Goal: Information Seeking & Learning: Check status

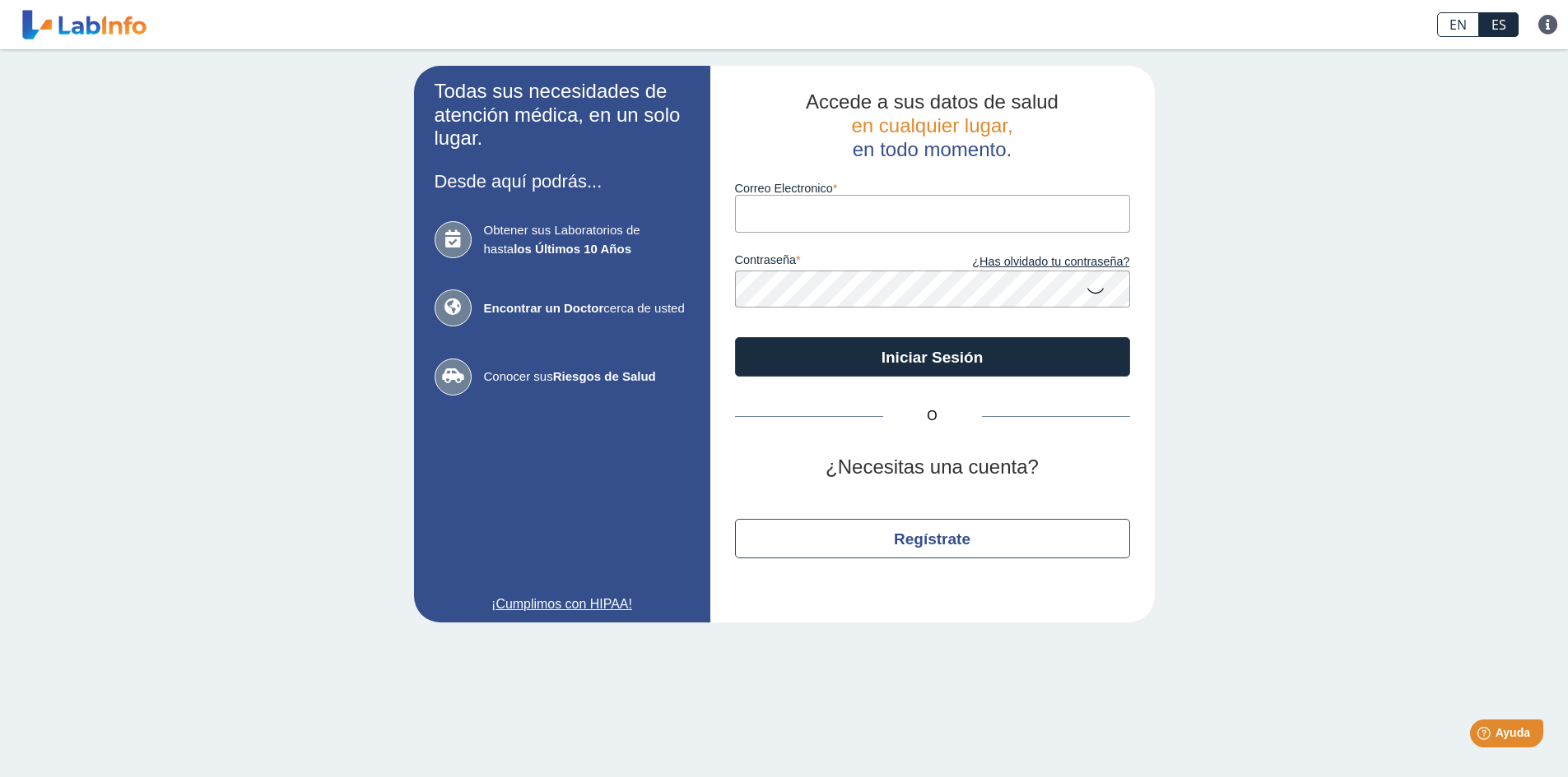
click at [788, 218] on input "Correo Electronico" at bounding box center [932, 214] width 395 height 37
type input "[EMAIL_ADDRESS][DOMAIN_NAME]"
click at [1093, 291] on icon at bounding box center [1095, 290] width 19 height 32
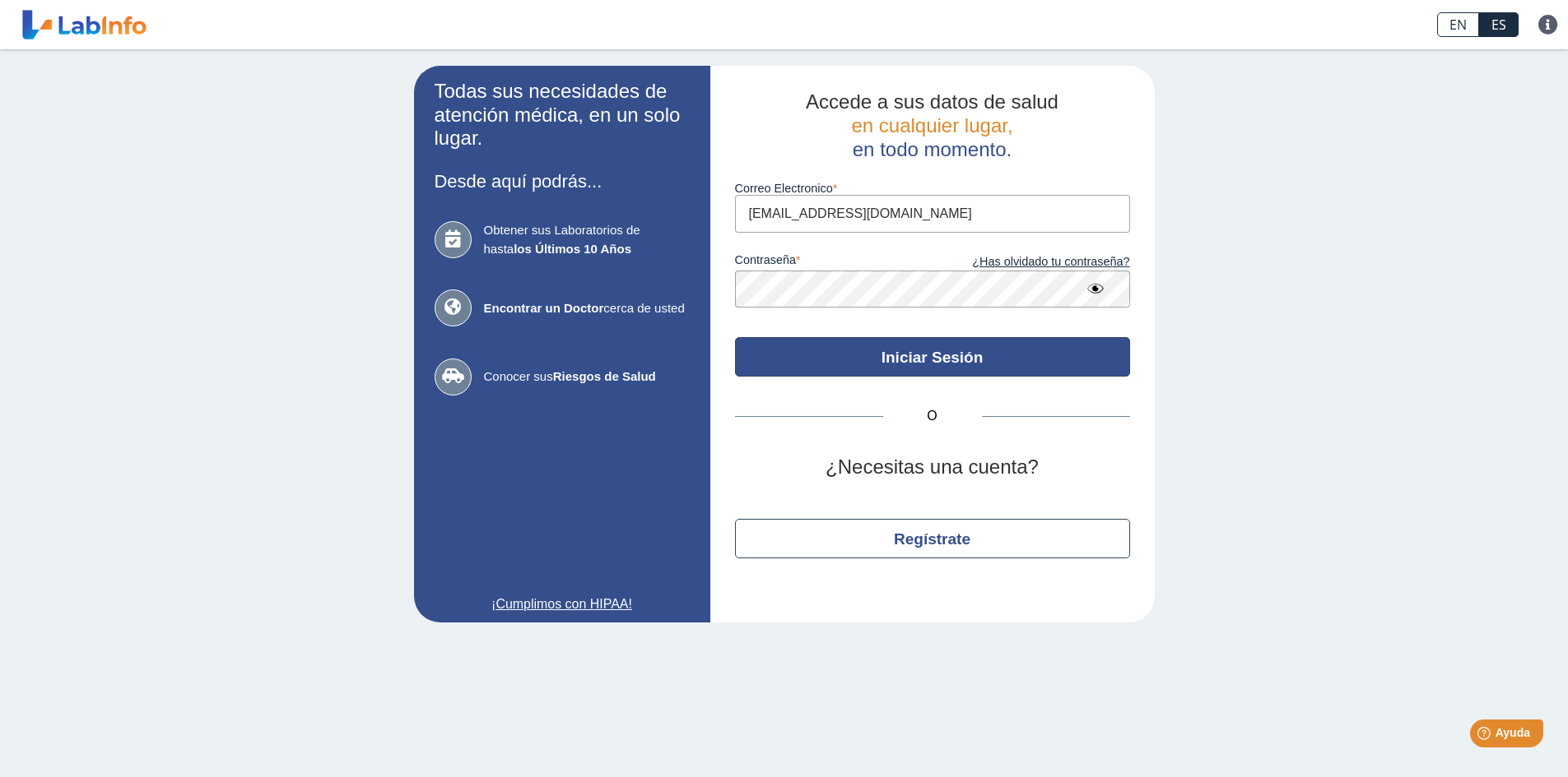
click at [803, 347] on button "Iniciar Sesión" at bounding box center [932, 357] width 395 height 40
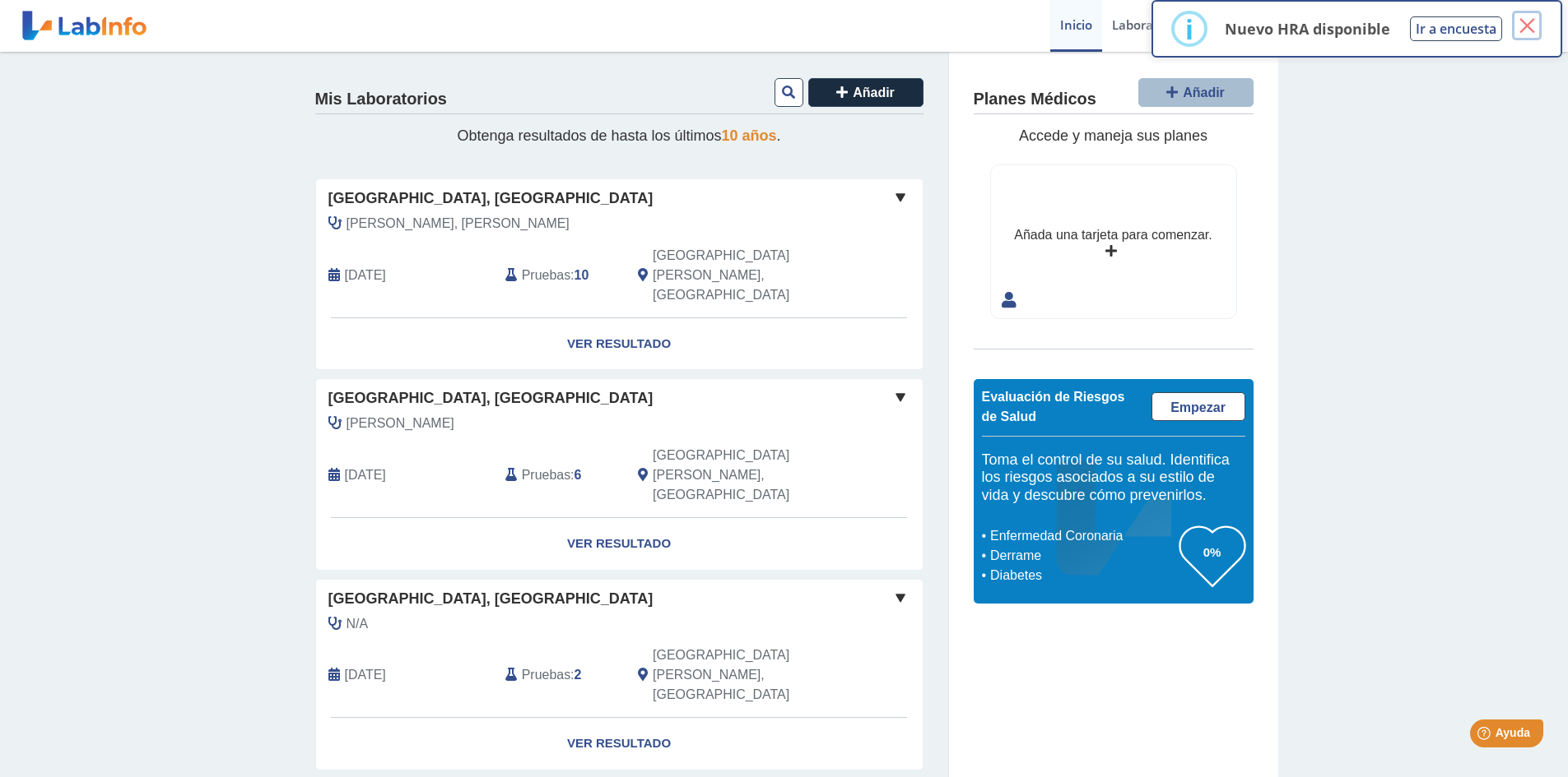
click at [1533, 19] on button "×" at bounding box center [1526, 25] width 29 height 29
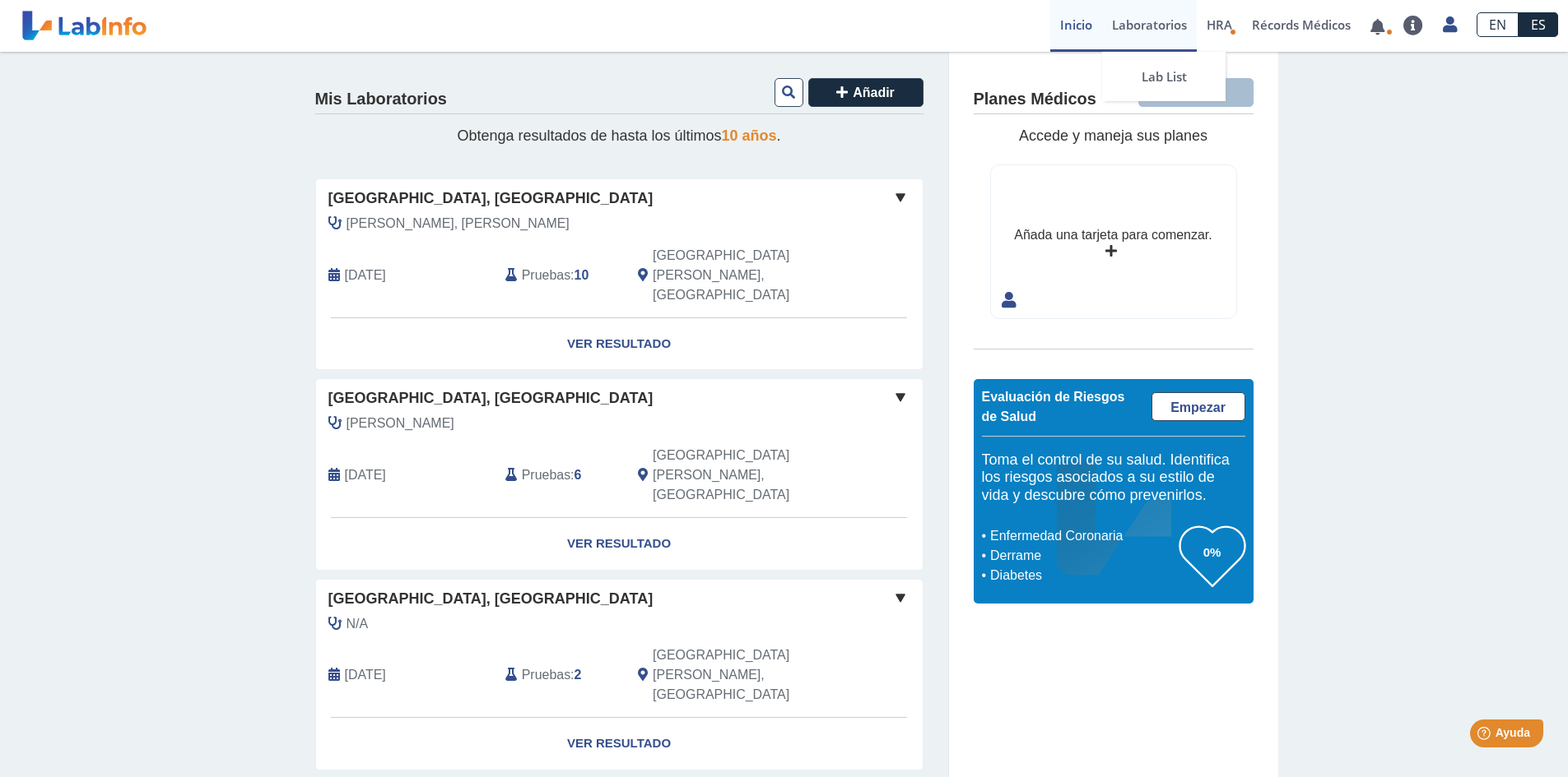
click at [1129, 27] on link "Laboratorios" at bounding box center [1149, 26] width 95 height 52
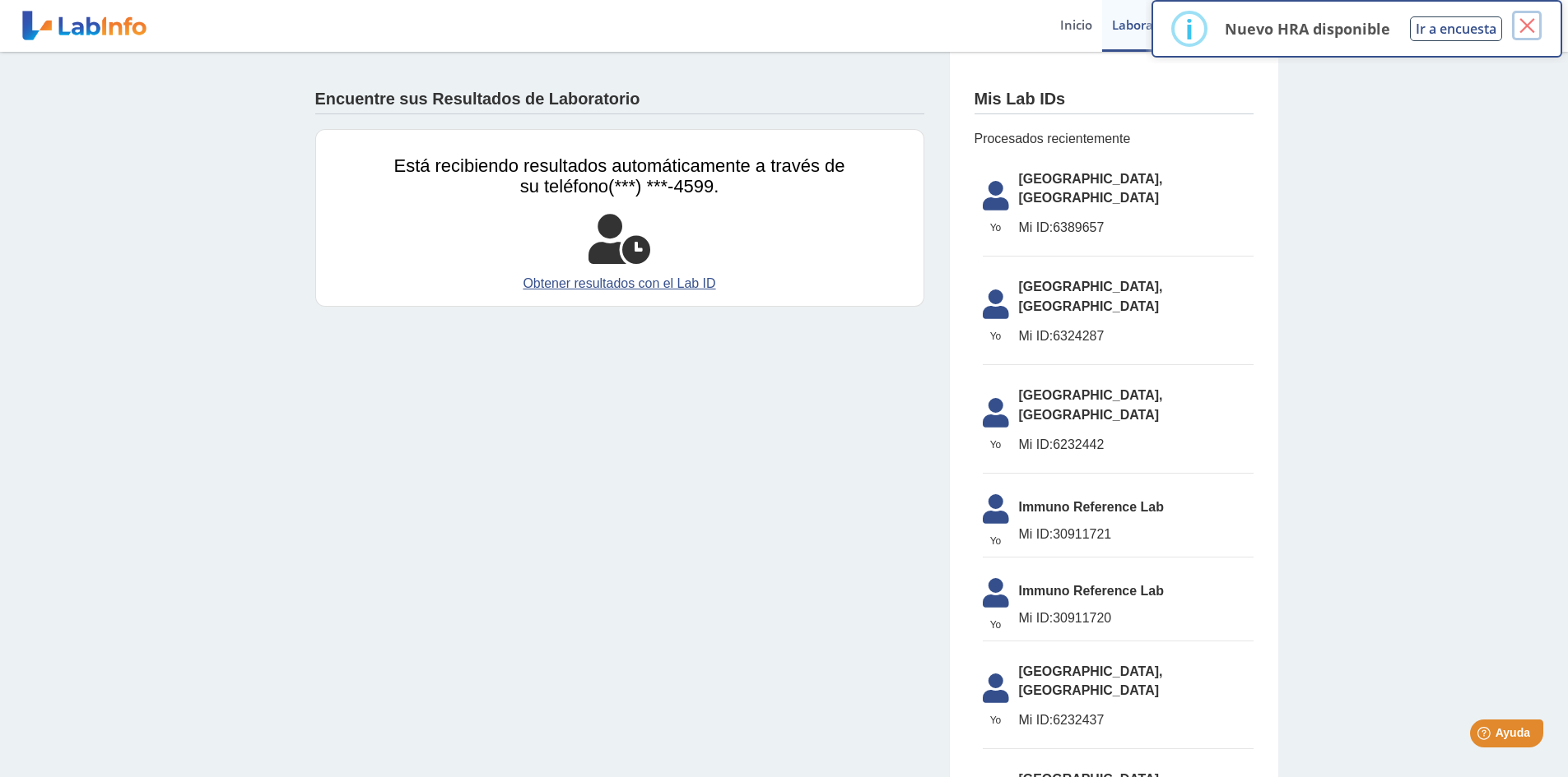
click at [1538, 20] on button "×" at bounding box center [1526, 25] width 29 height 29
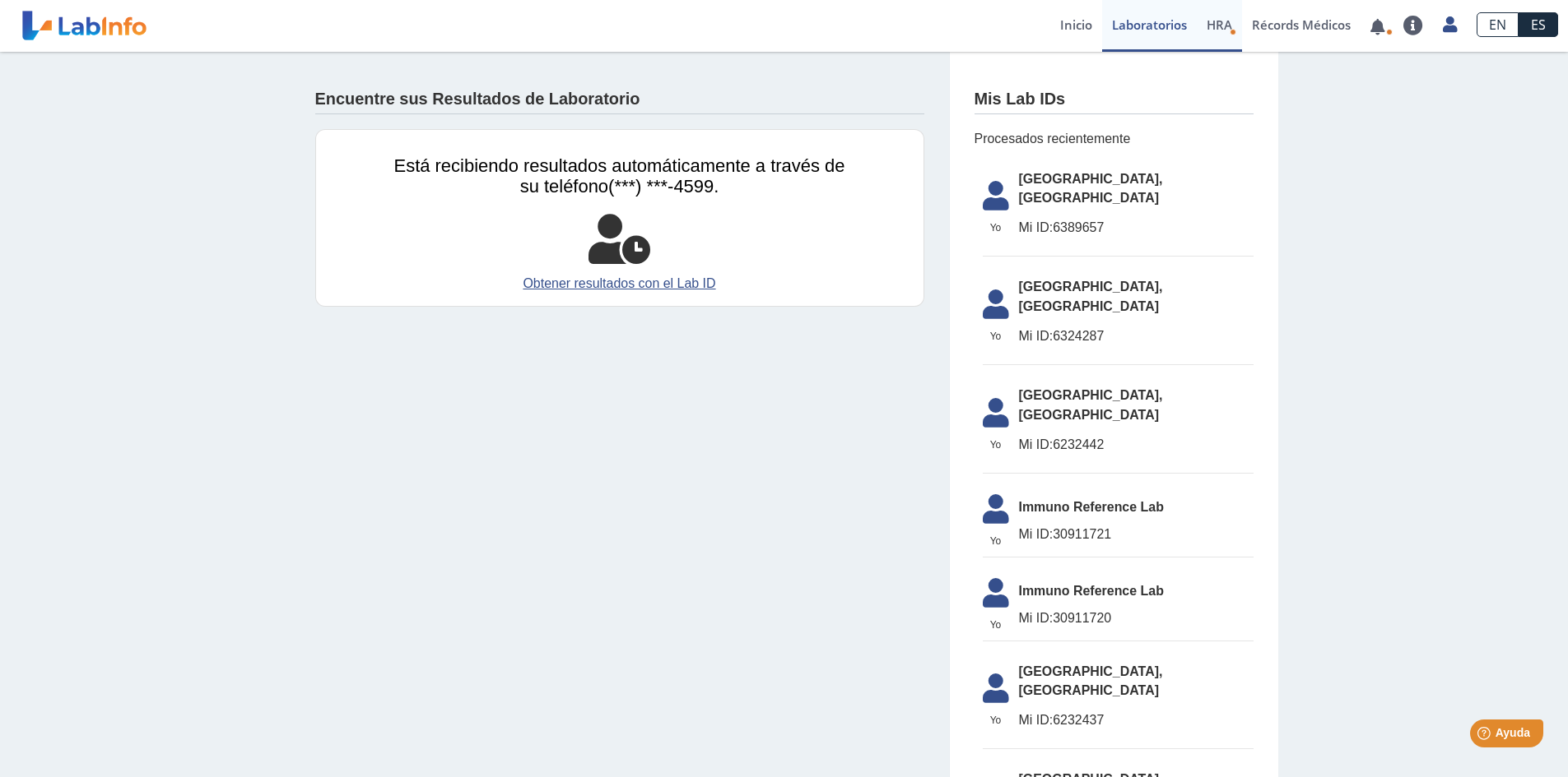
click at [1208, 19] on span "HRA" at bounding box center [1219, 25] width 26 height 17
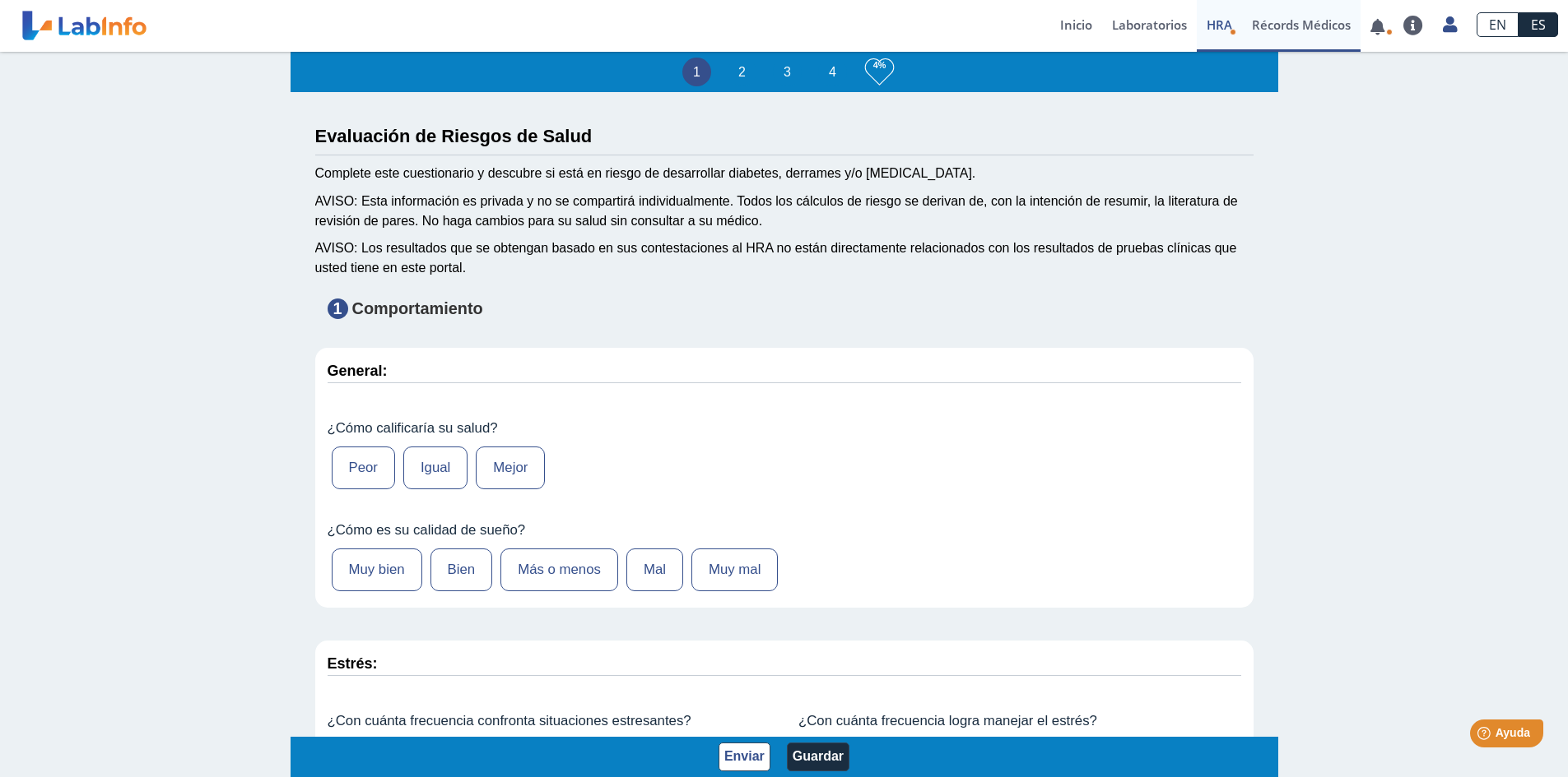
click at [1273, 25] on link "Récords Médicos" at bounding box center [1301, 26] width 119 height 52
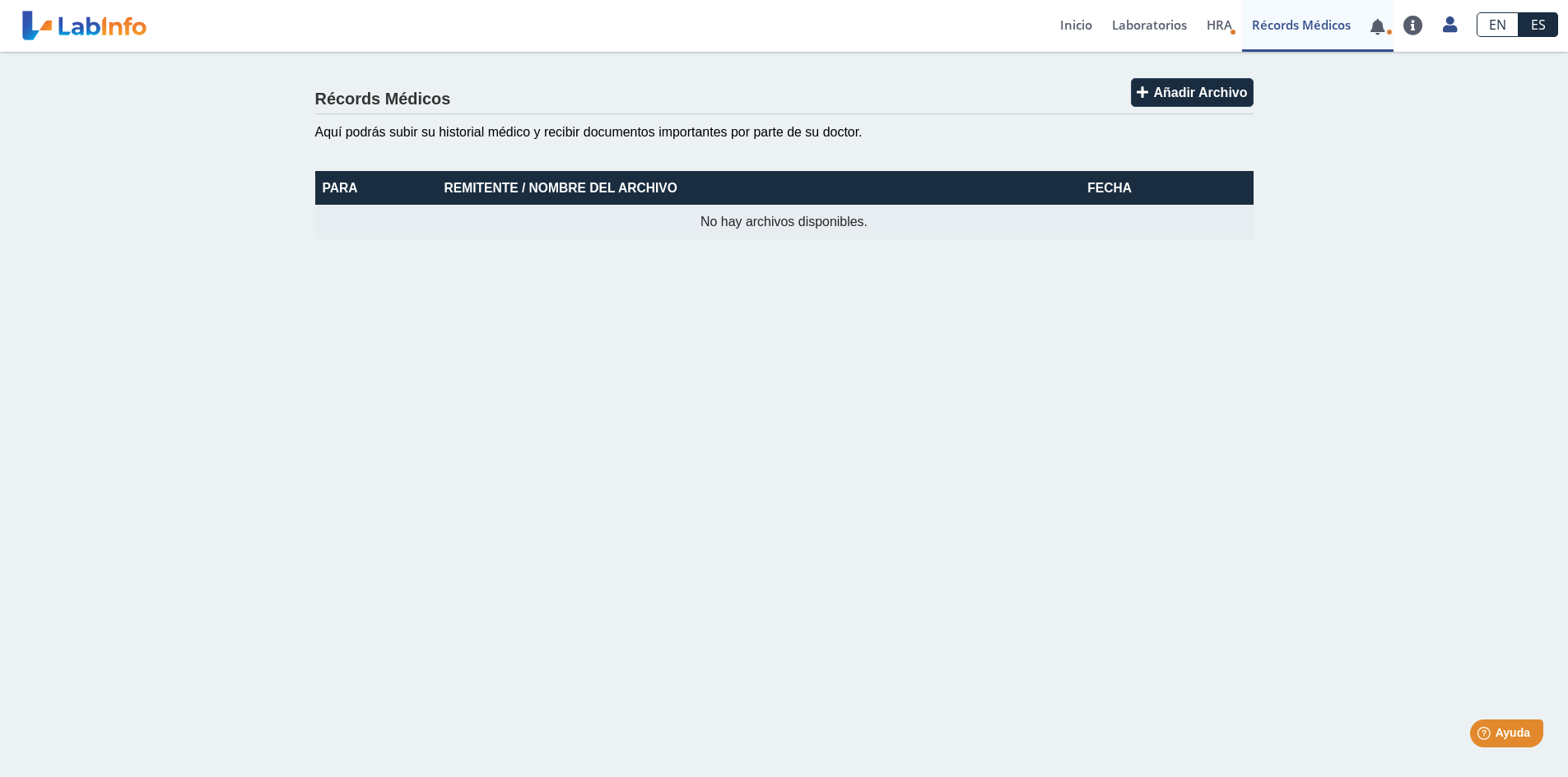
click at [1378, 21] on link at bounding box center [1377, 27] width 34 height 12
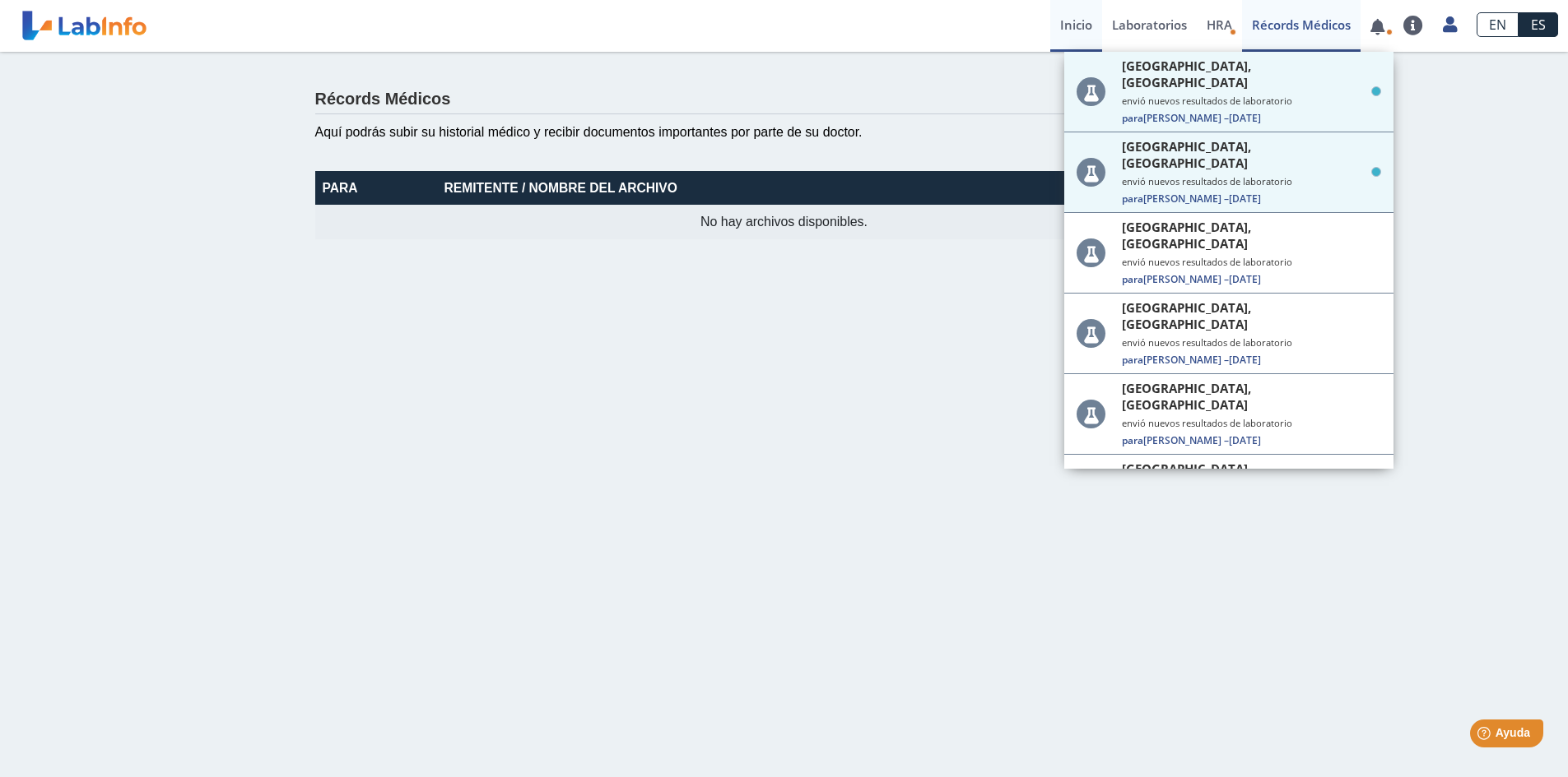
click at [1059, 28] on link "Inicio" at bounding box center [1075, 26] width 52 height 52
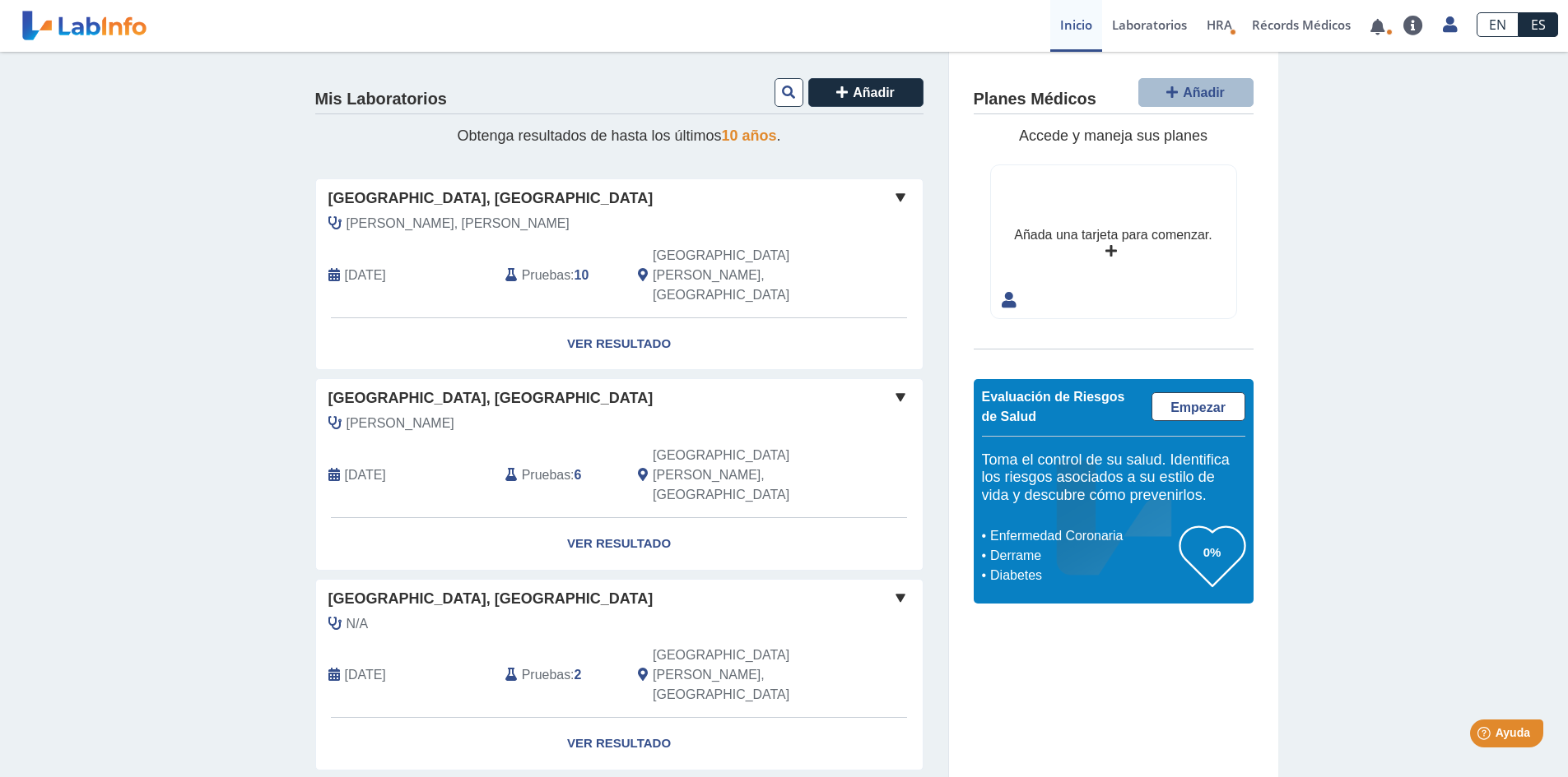
scroll to position [82, 0]
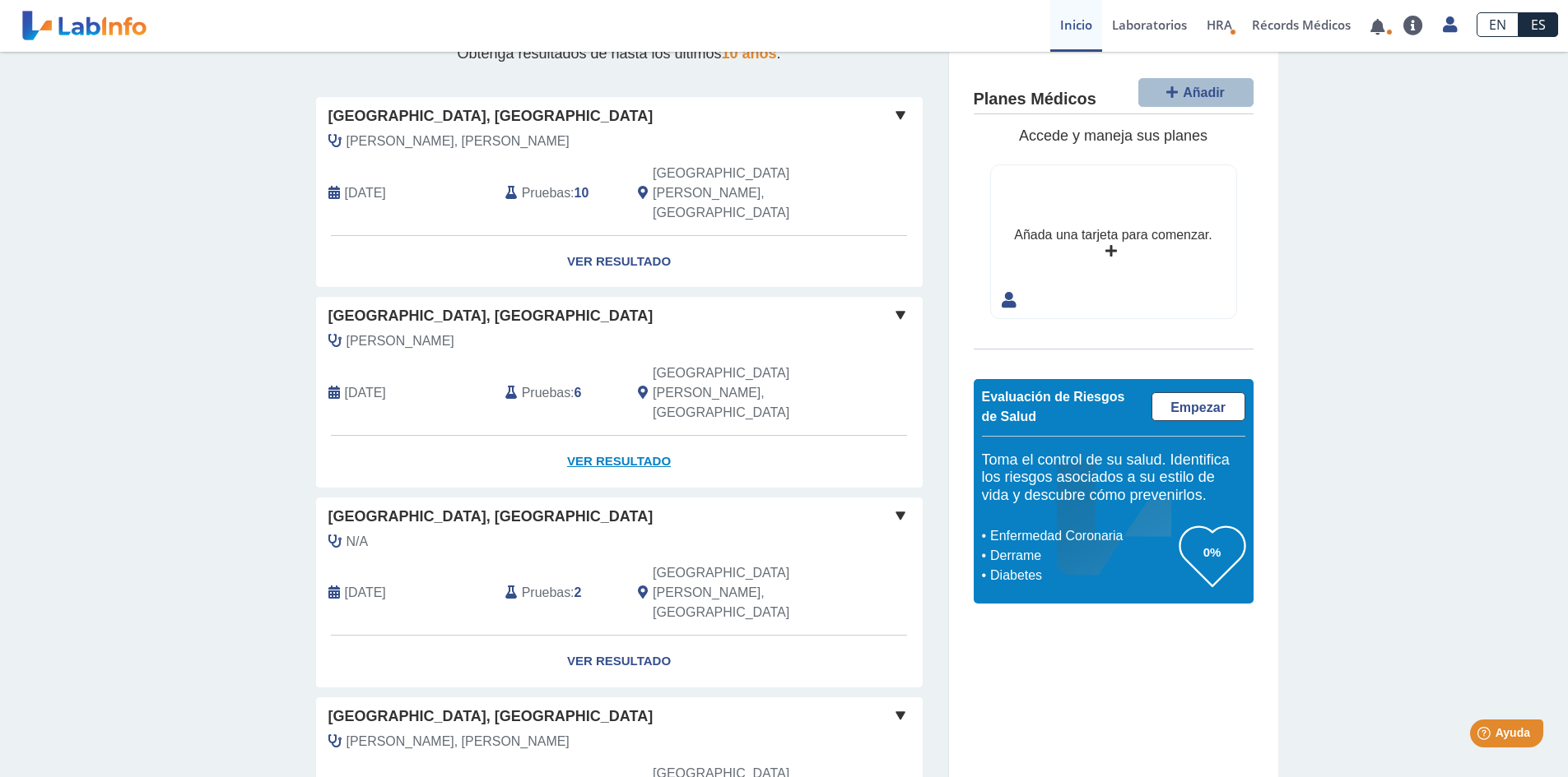
click at [597, 436] on link "Ver Resultado" at bounding box center [619, 461] width 607 height 52
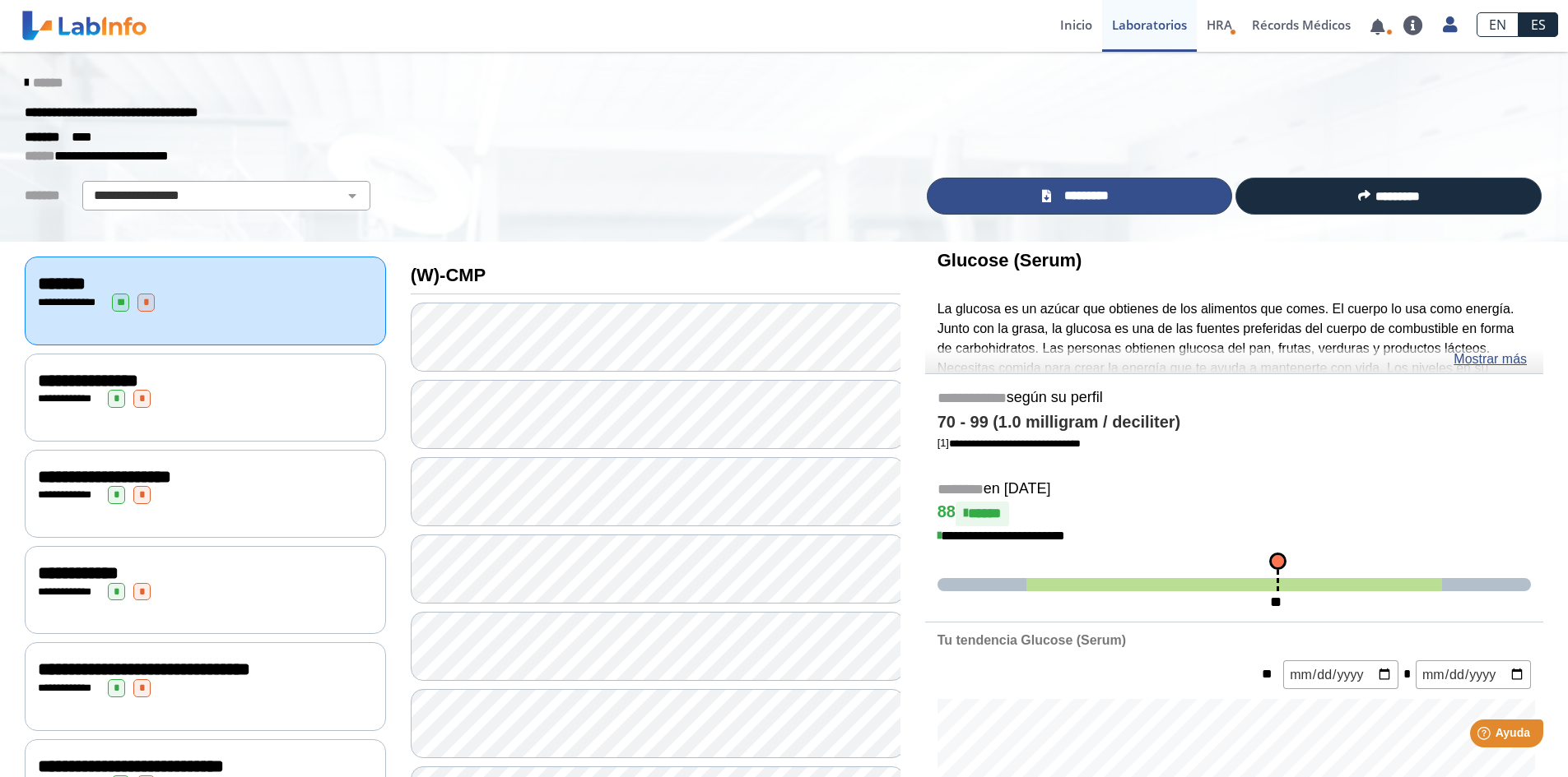
click at [1069, 196] on span "*********" at bounding box center [1086, 195] width 60 height 19
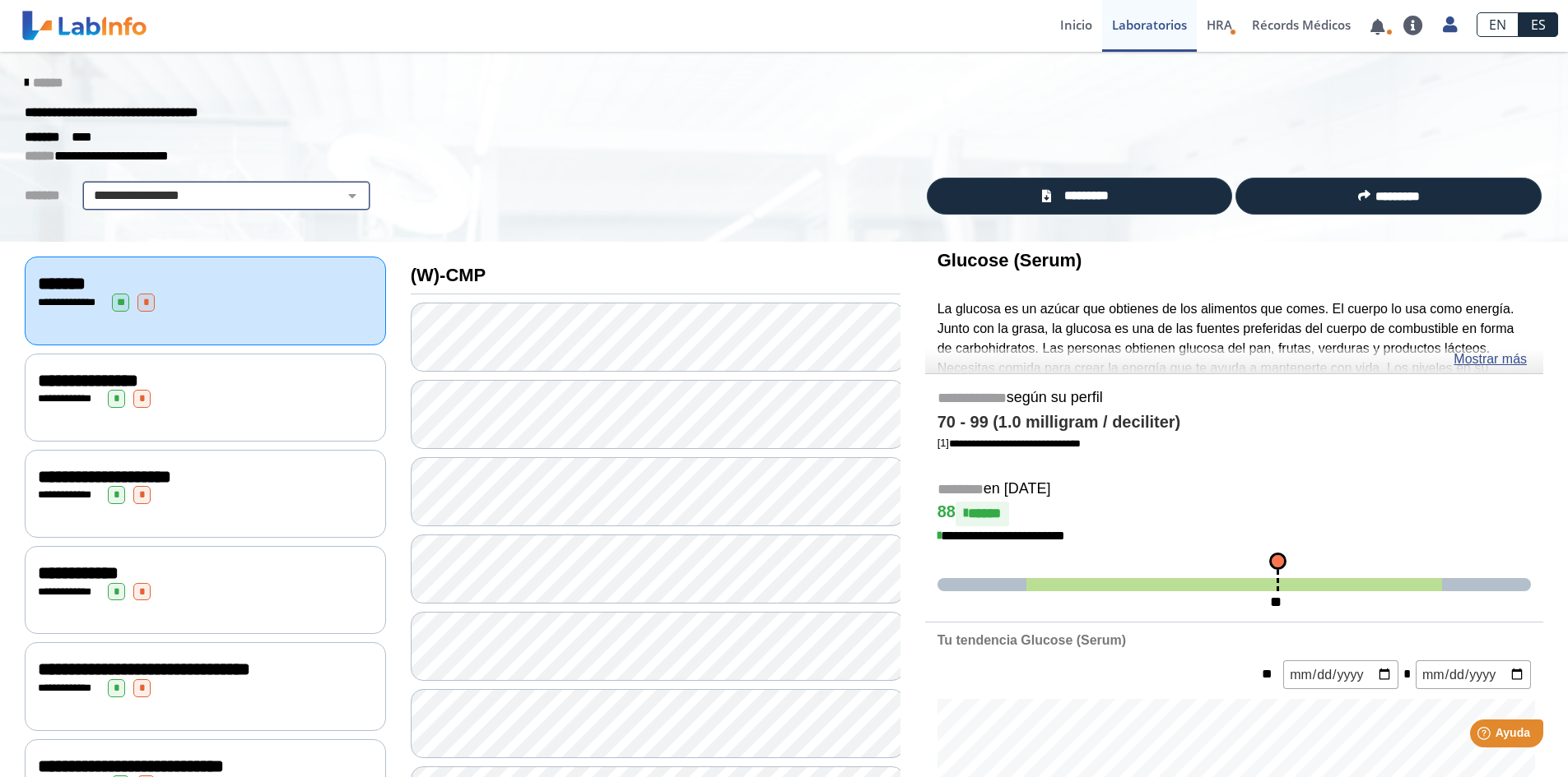
click at [176, 188] on select "**********" at bounding box center [226, 195] width 279 height 19
drag, startPoint x: 176, startPoint y: 188, endPoint x: 47, endPoint y: 64, distance: 178.9
click at [176, 188] on select "**********" at bounding box center [226, 195] width 279 height 19
click at [25, 77] on icon at bounding box center [27, 83] width 4 height 13
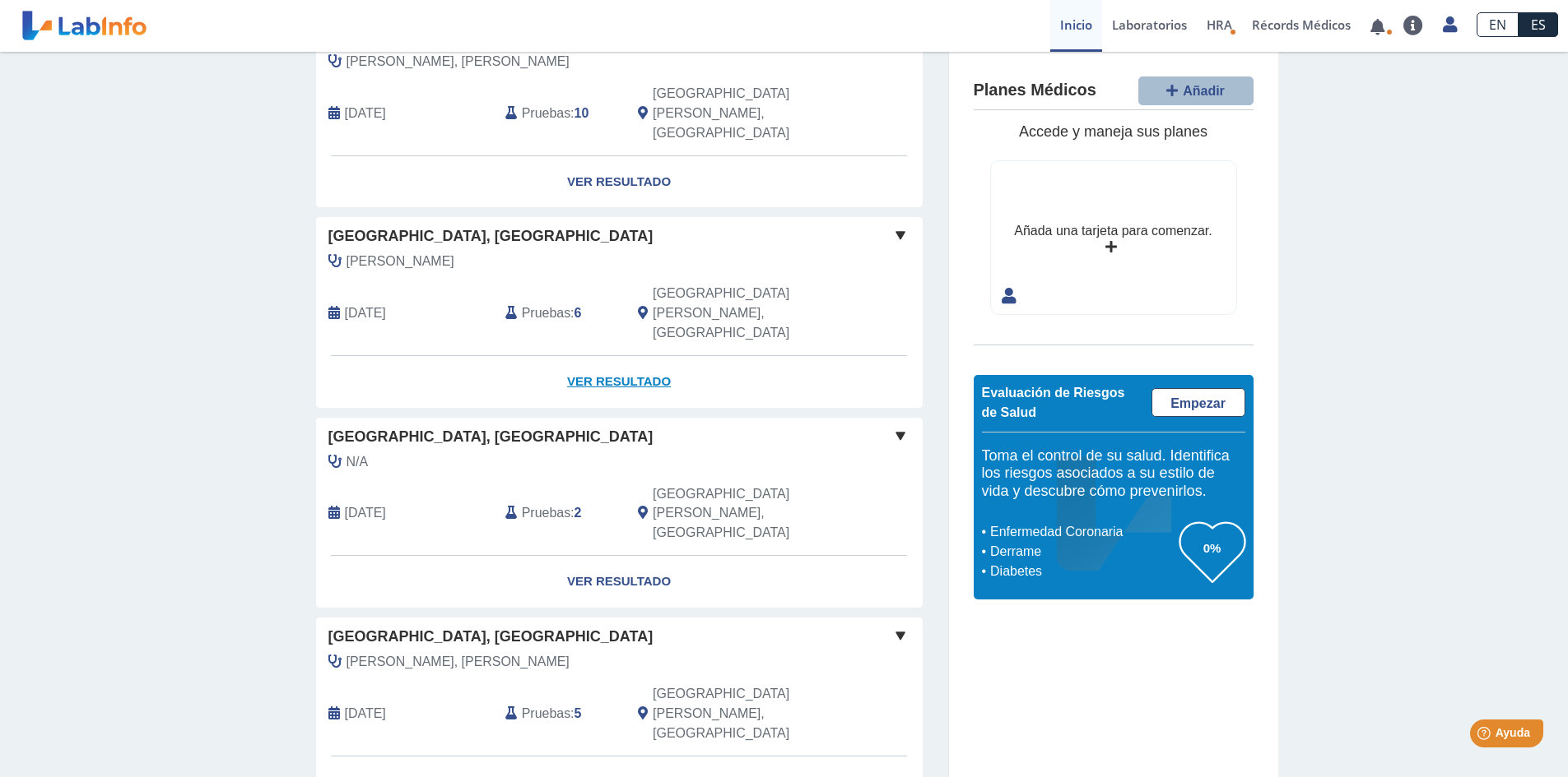
scroll to position [164, 0]
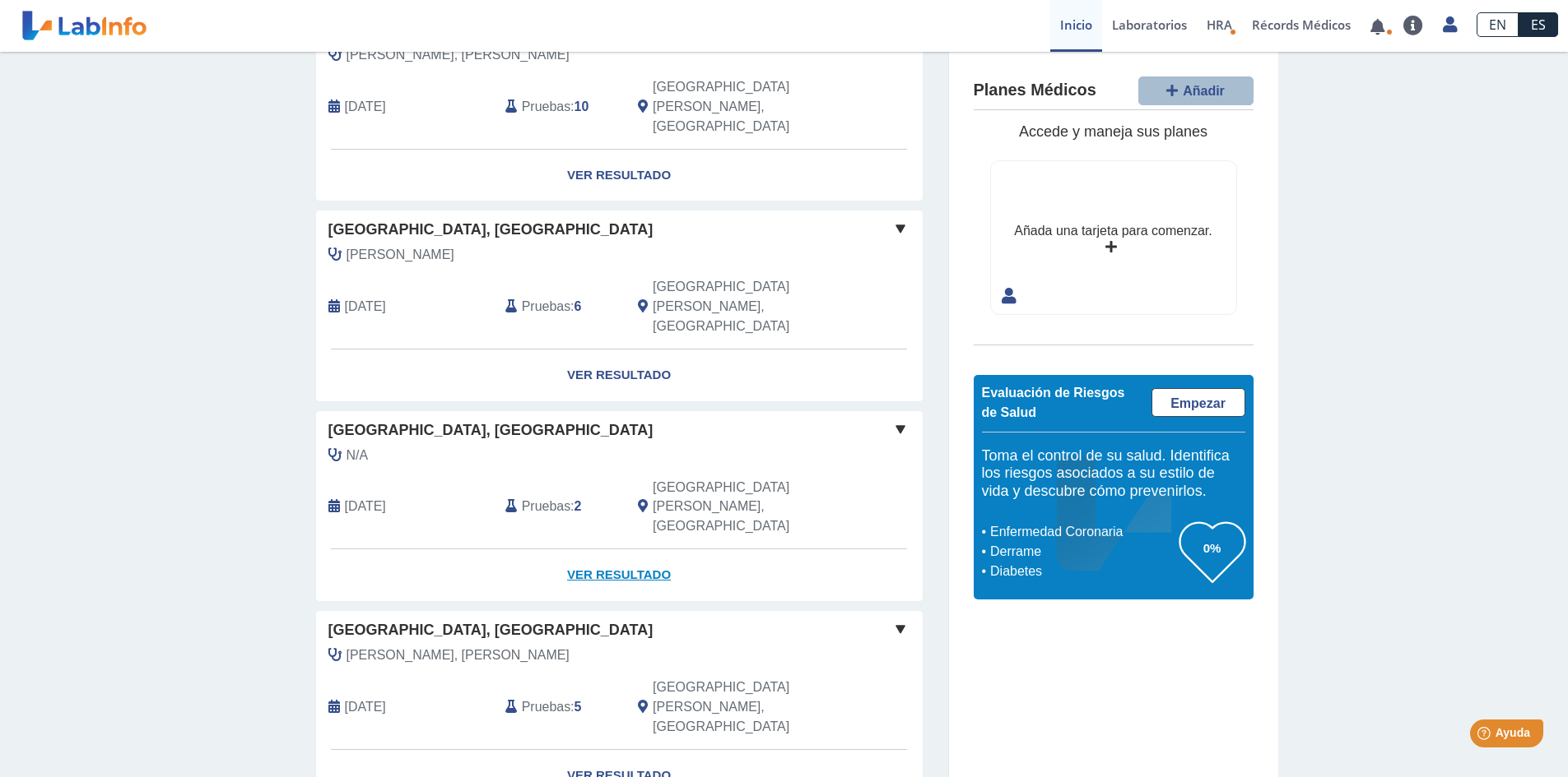
click at [593, 550] on link "Ver Resultado" at bounding box center [619, 575] width 607 height 52
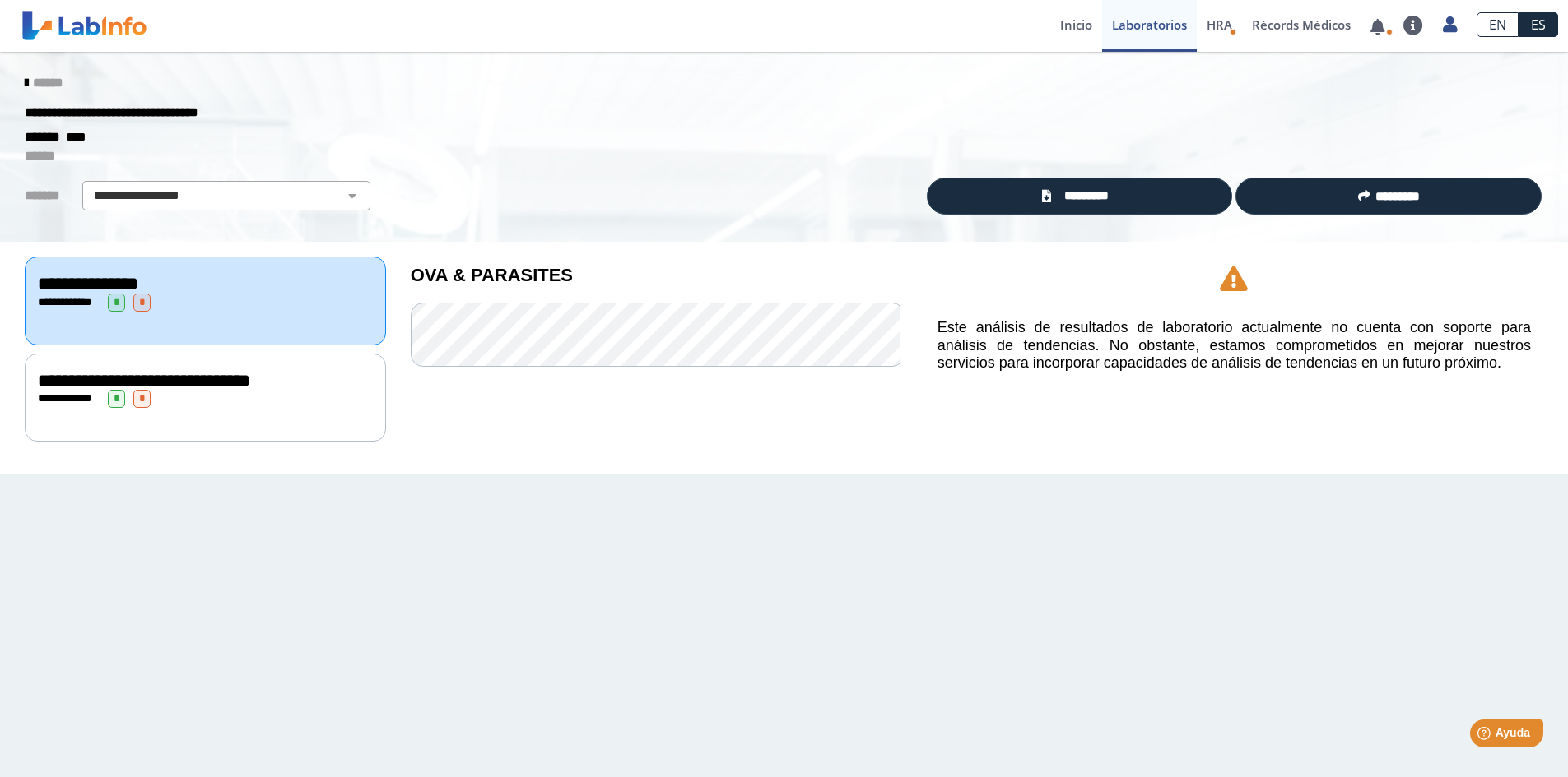
click at [17, 82] on div "******" at bounding box center [784, 82] width 1543 height 29
click at [28, 78] on icon at bounding box center [27, 83] width 4 height 13
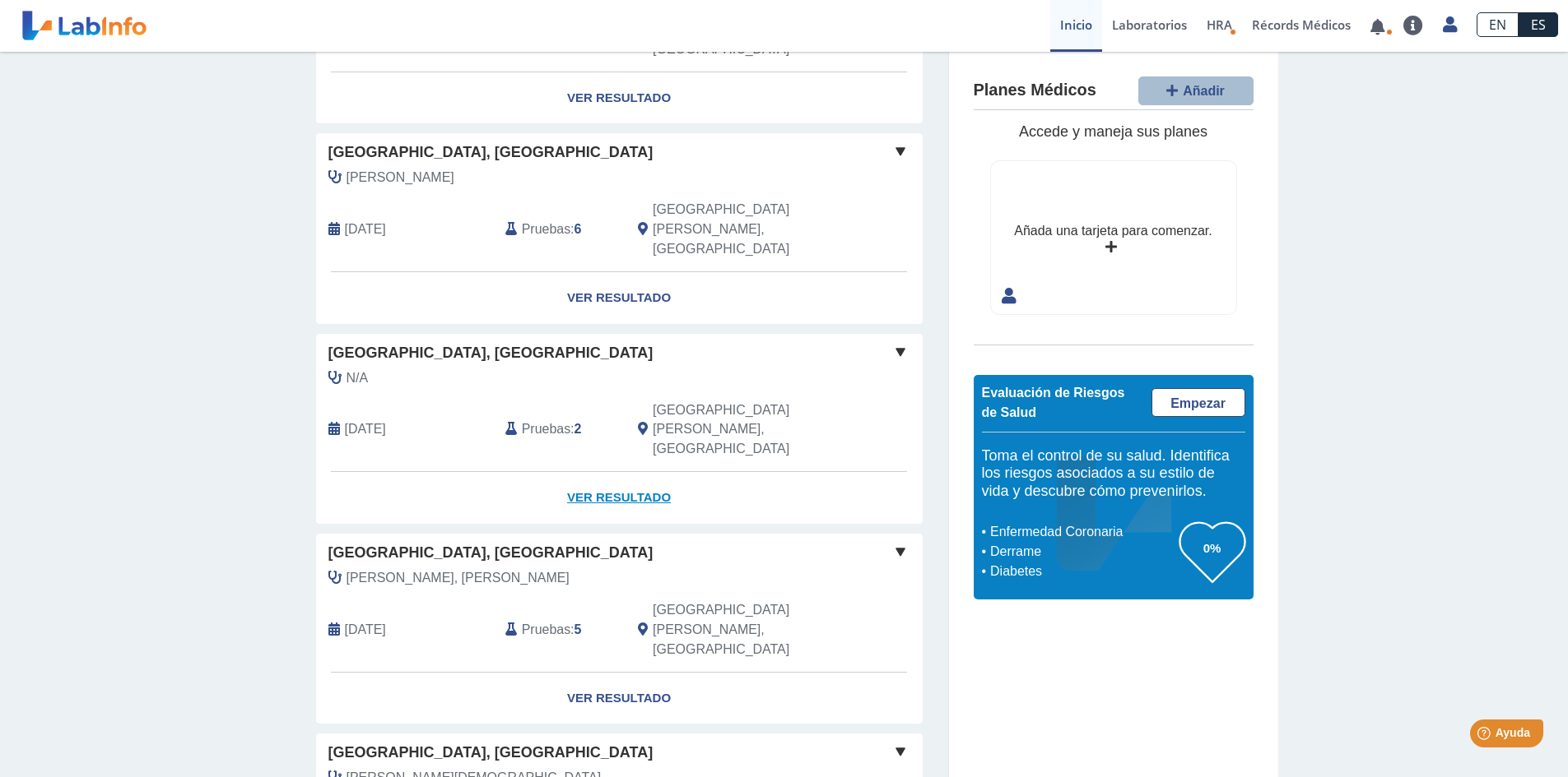
scroll to position [247, 0]
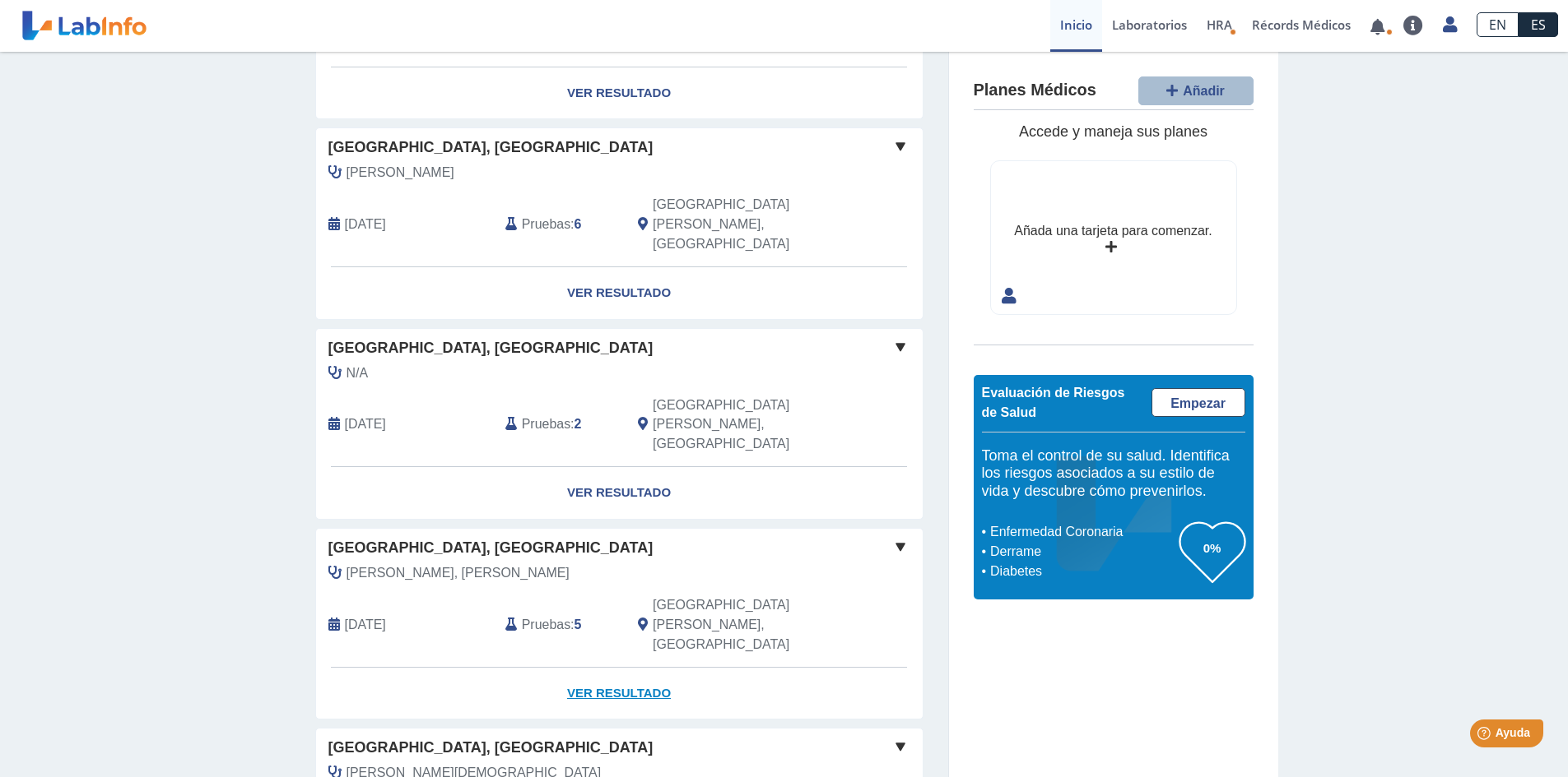
click at [619, 668] on link "Ver Resultado" at bounding box center [619, 694] width 607 height 52
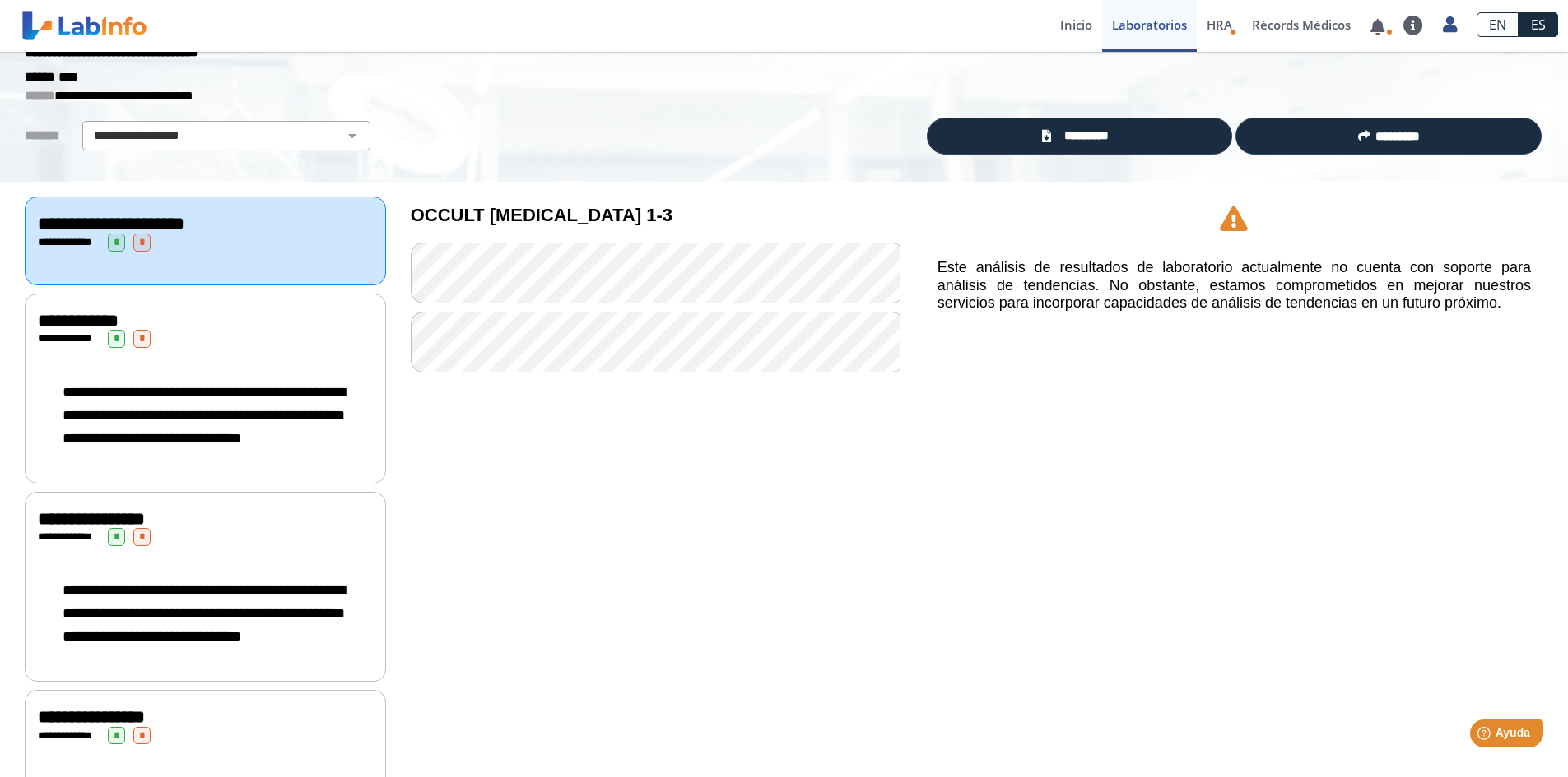
scroll to position [51, 0]
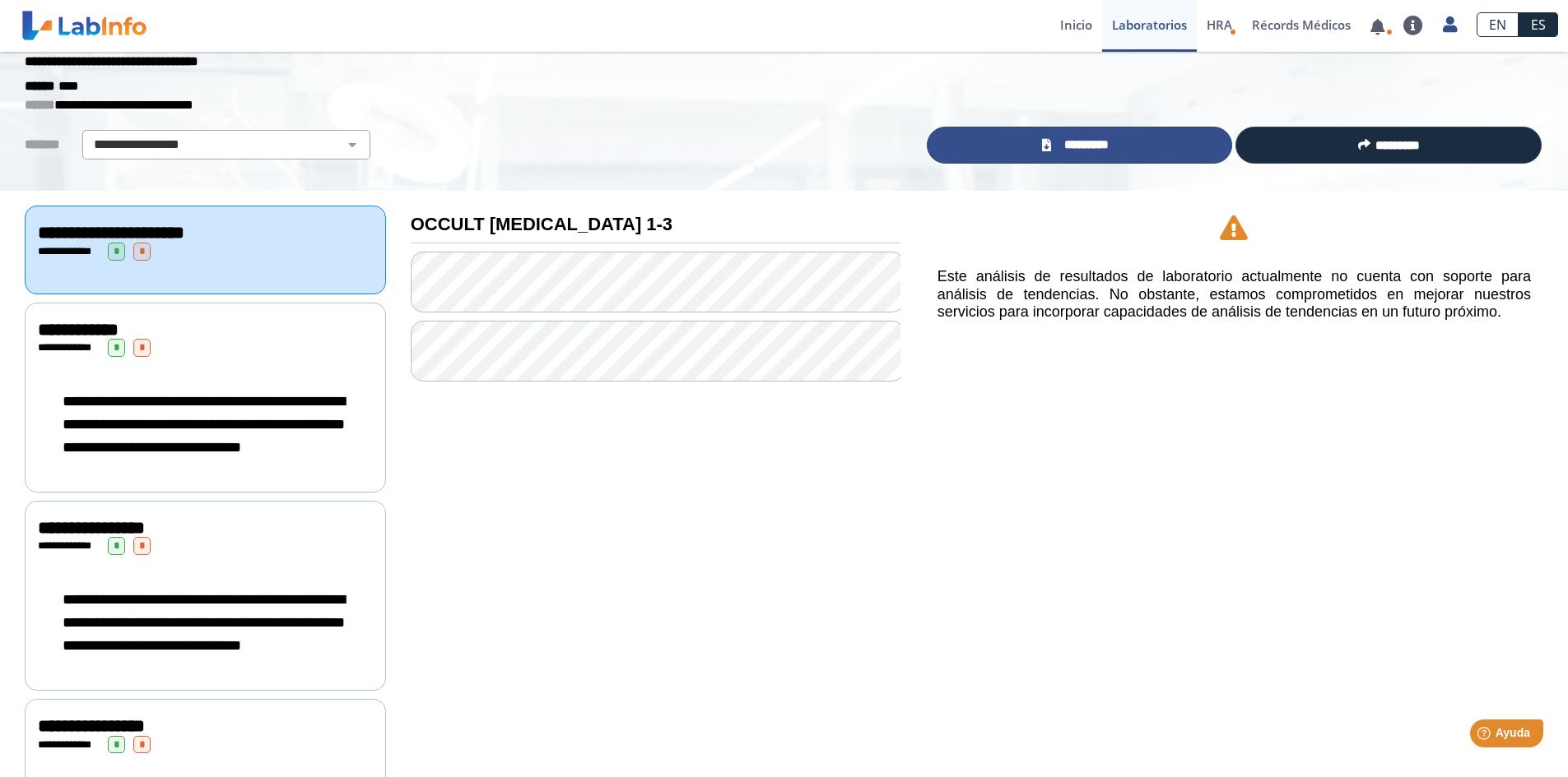
click at [1118, 160] on link "*********" at bounding box center [1080, 145] width 306 height 37
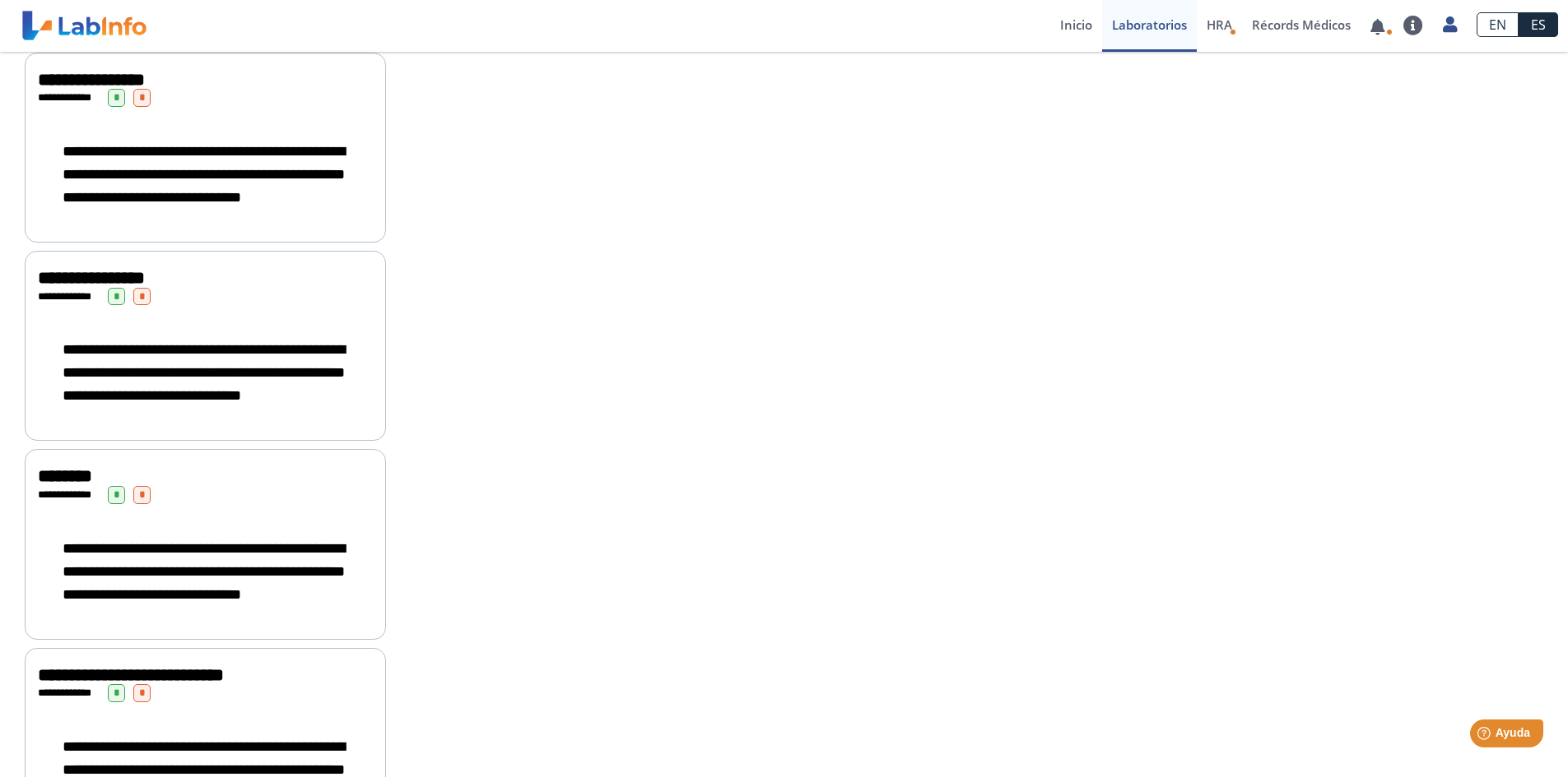
scroll to position [627, 0]
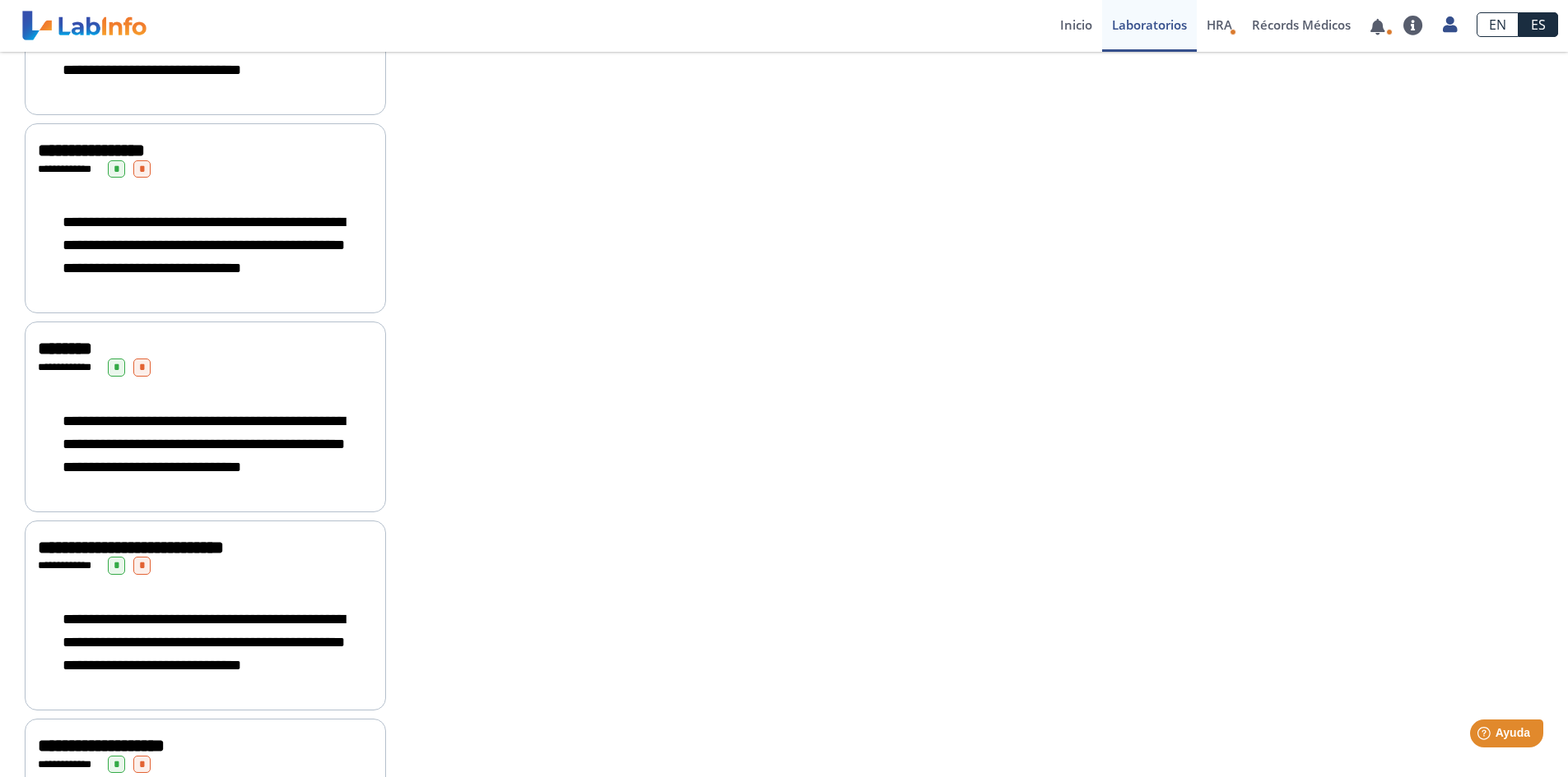
click at [134, 575] on span "*" at bounding box center [142, 566] width 18 height 18
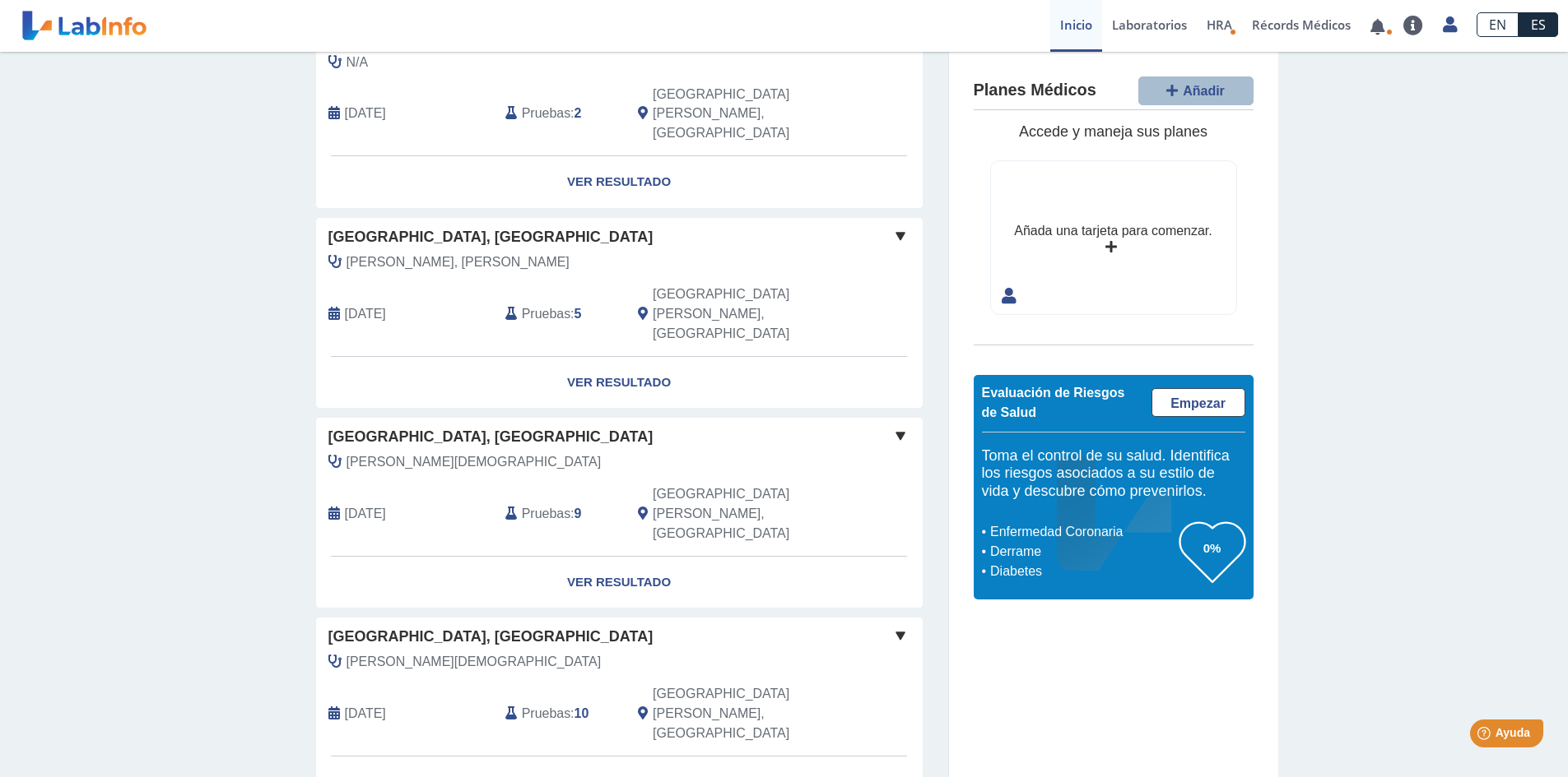
scroll to position [462, 0]
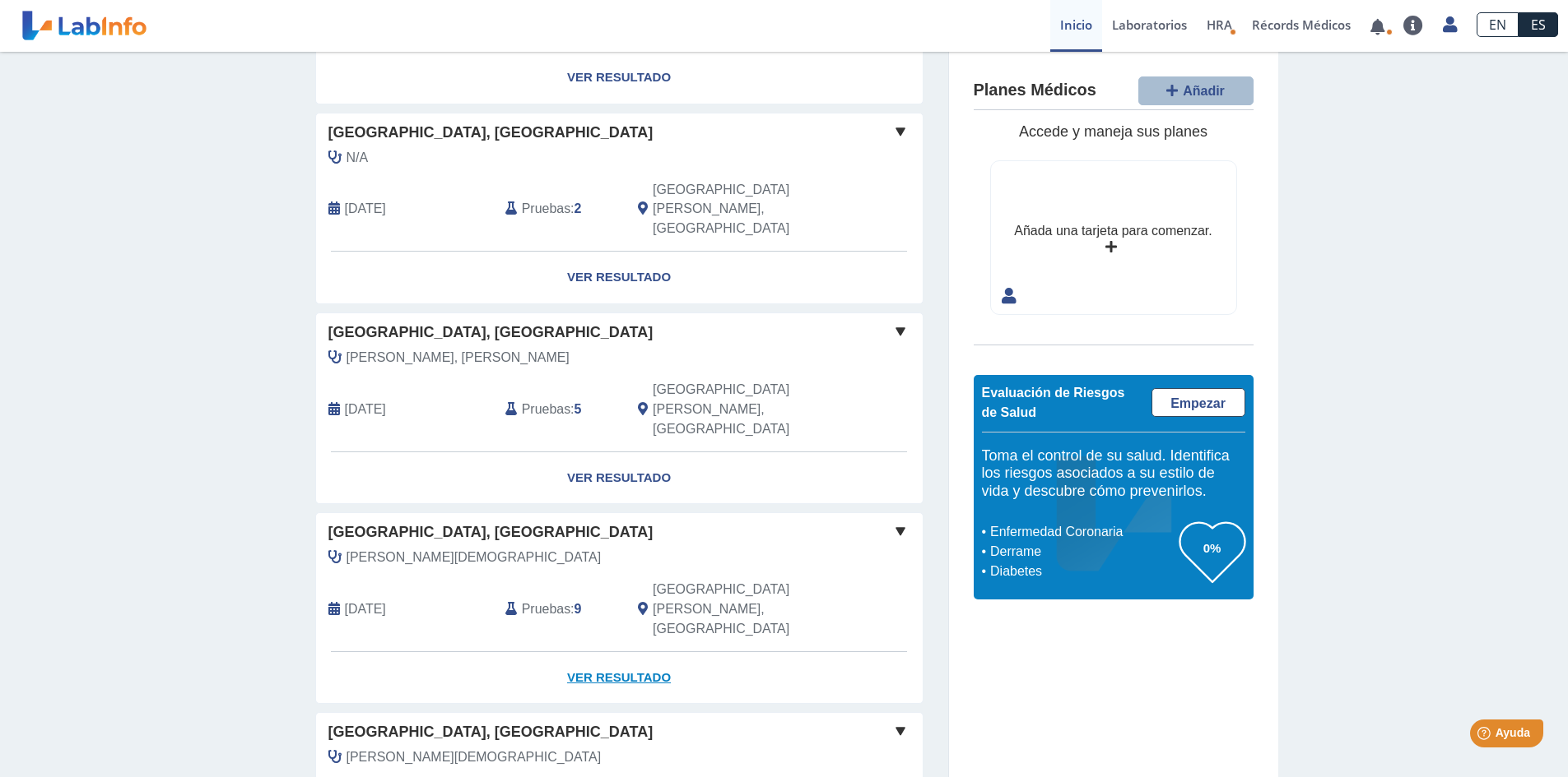
click at [588, 652] on link "Ver Resultado" at bounding box center [619, 678] width 607 height 52
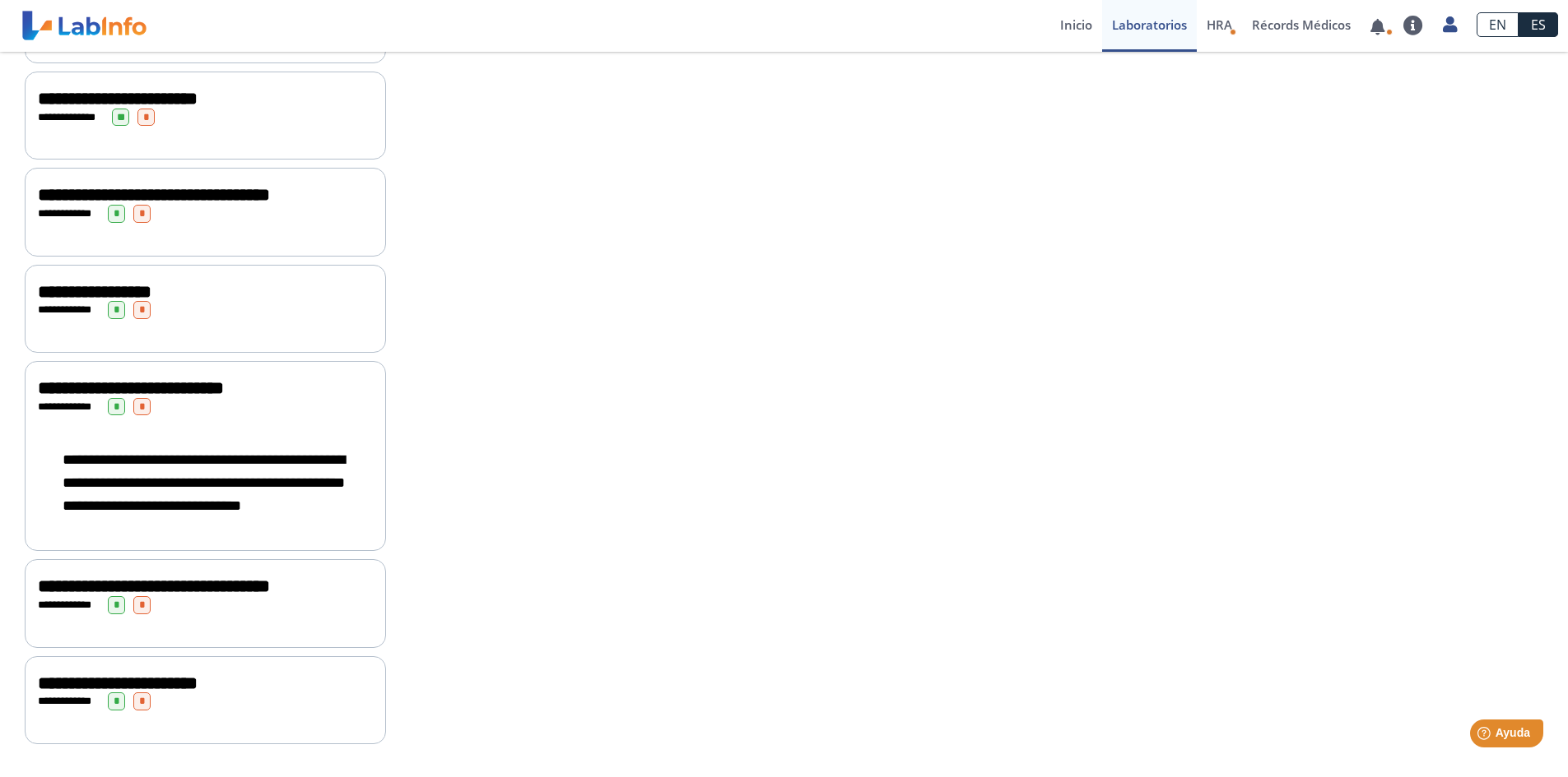
scroll to position [534, 0]
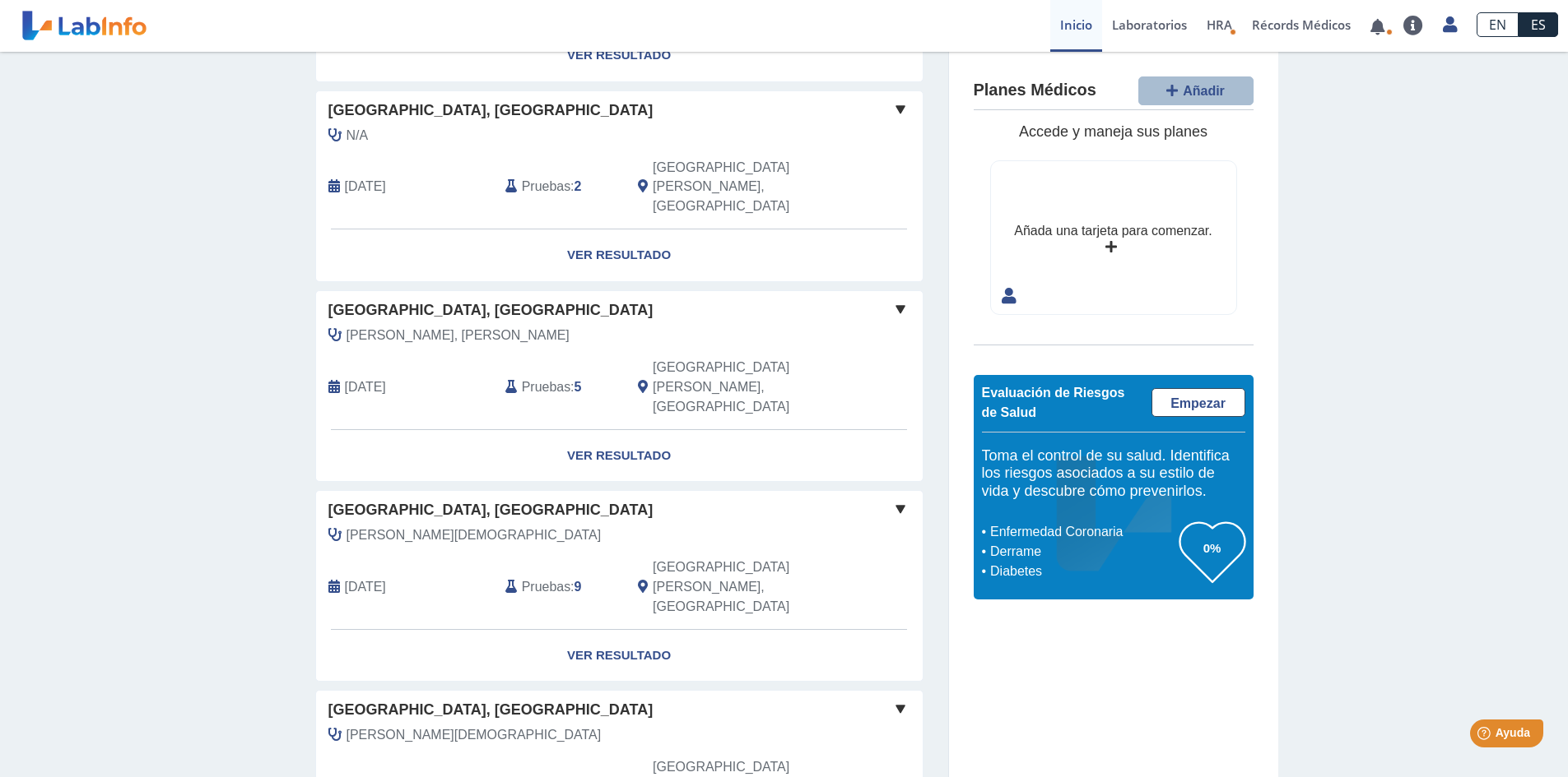
scroll to position [567, 0]
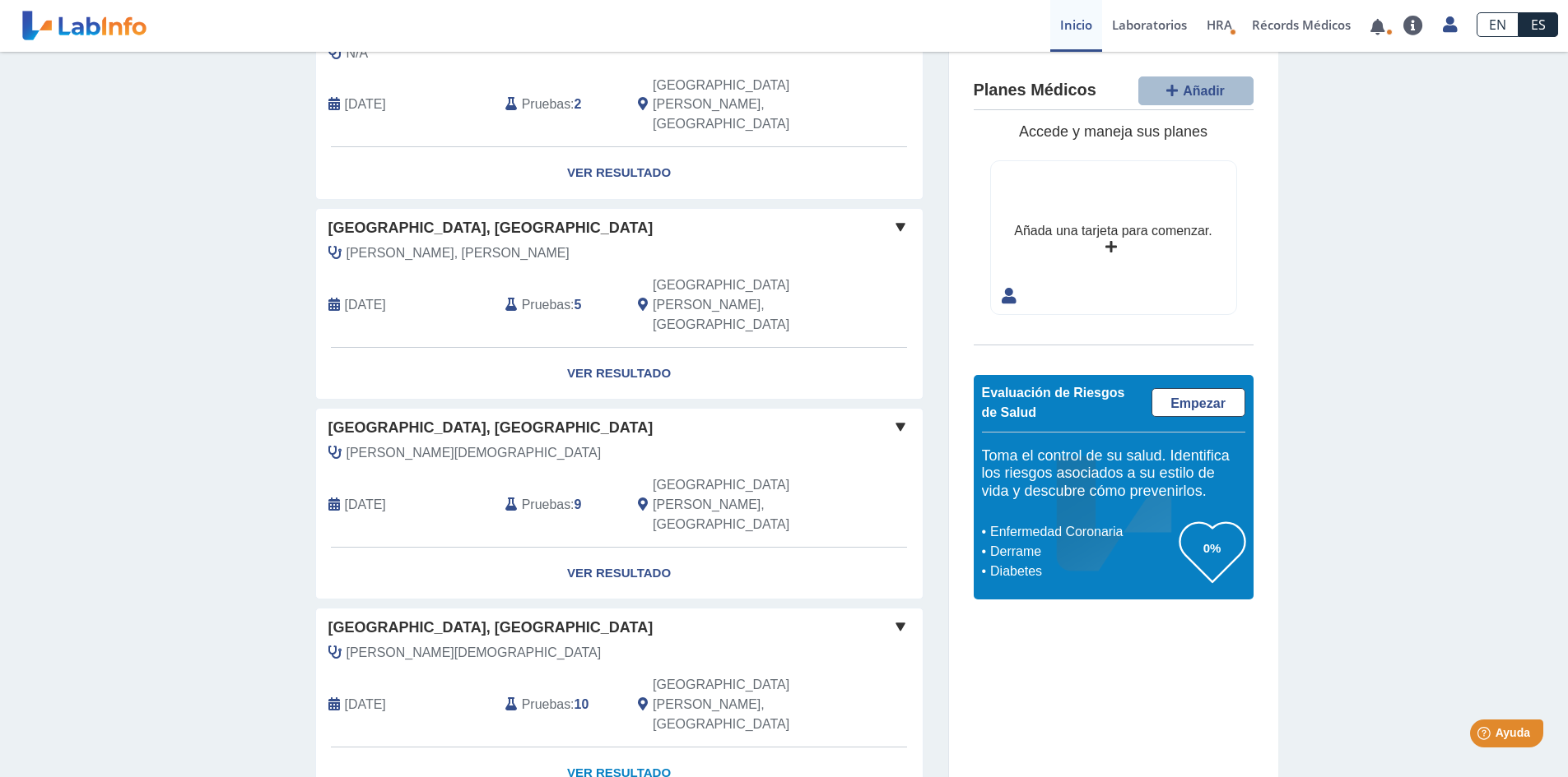
click at [593, 748] on link "Ver Resultado" at bounding box center [619, 773] width 607 height 52
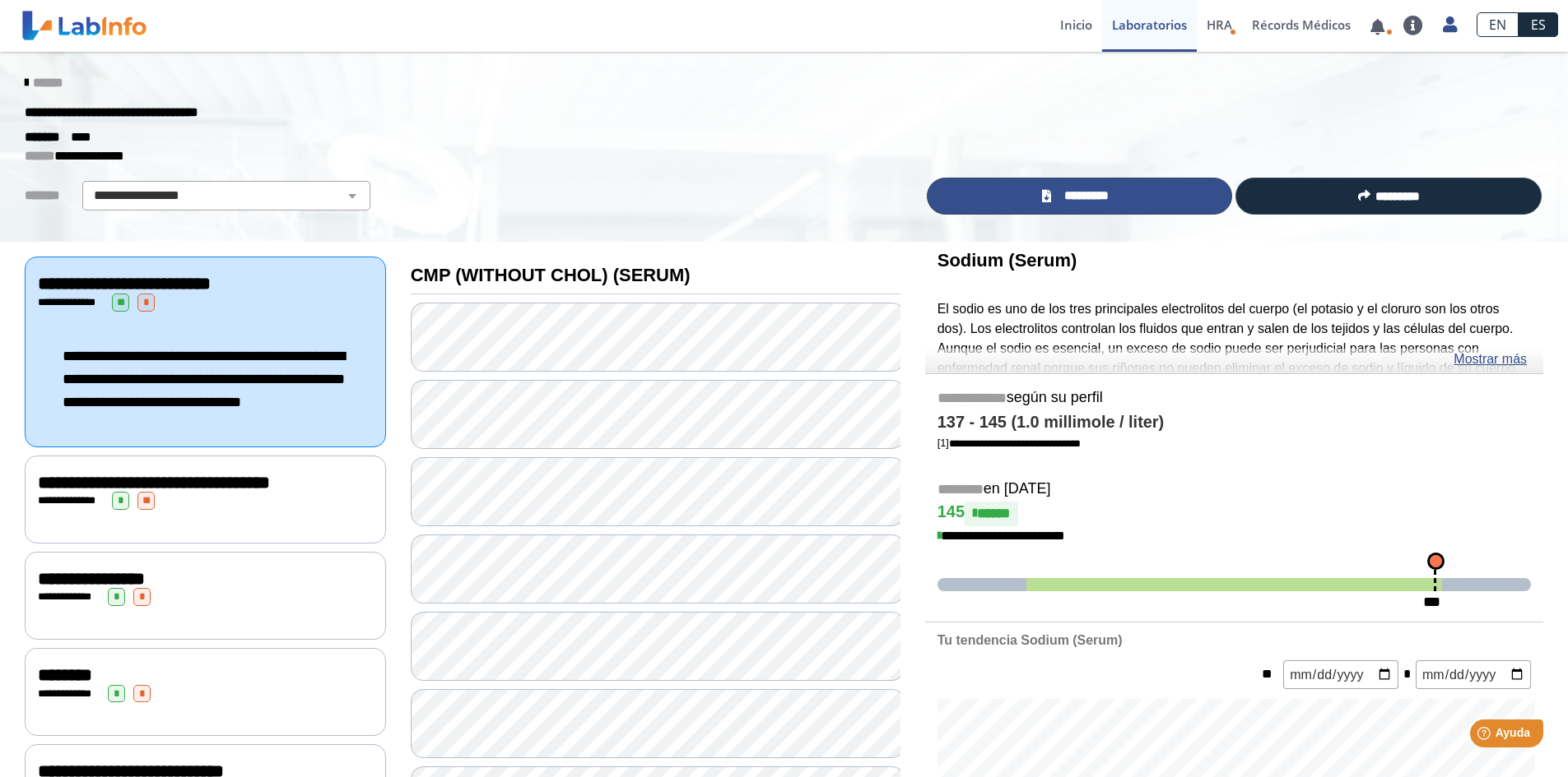
click at [1061, 196] on span "*********" at bounding box center [1086, 195] width 60 height 19
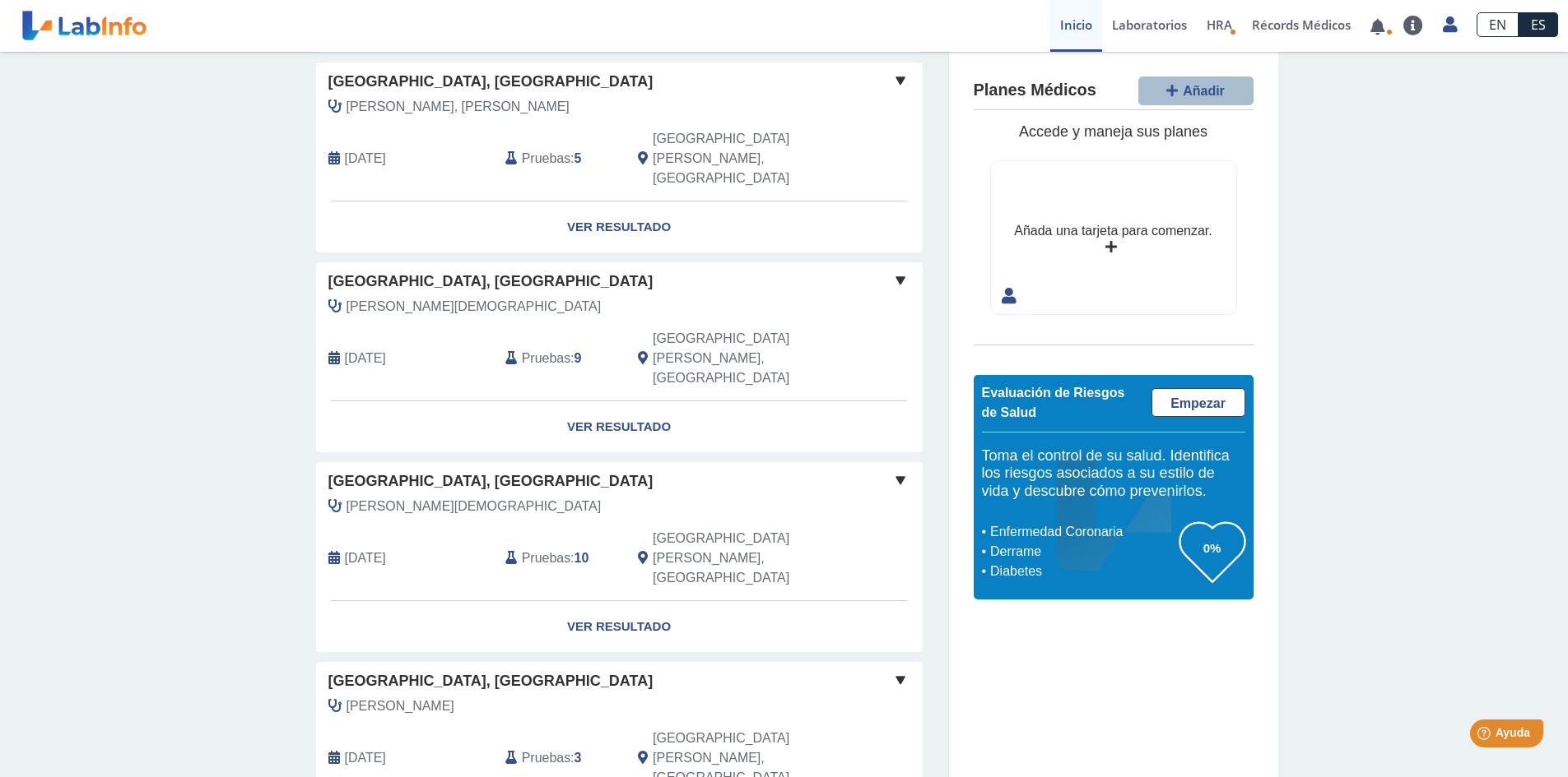
scroll to position [740, 0]
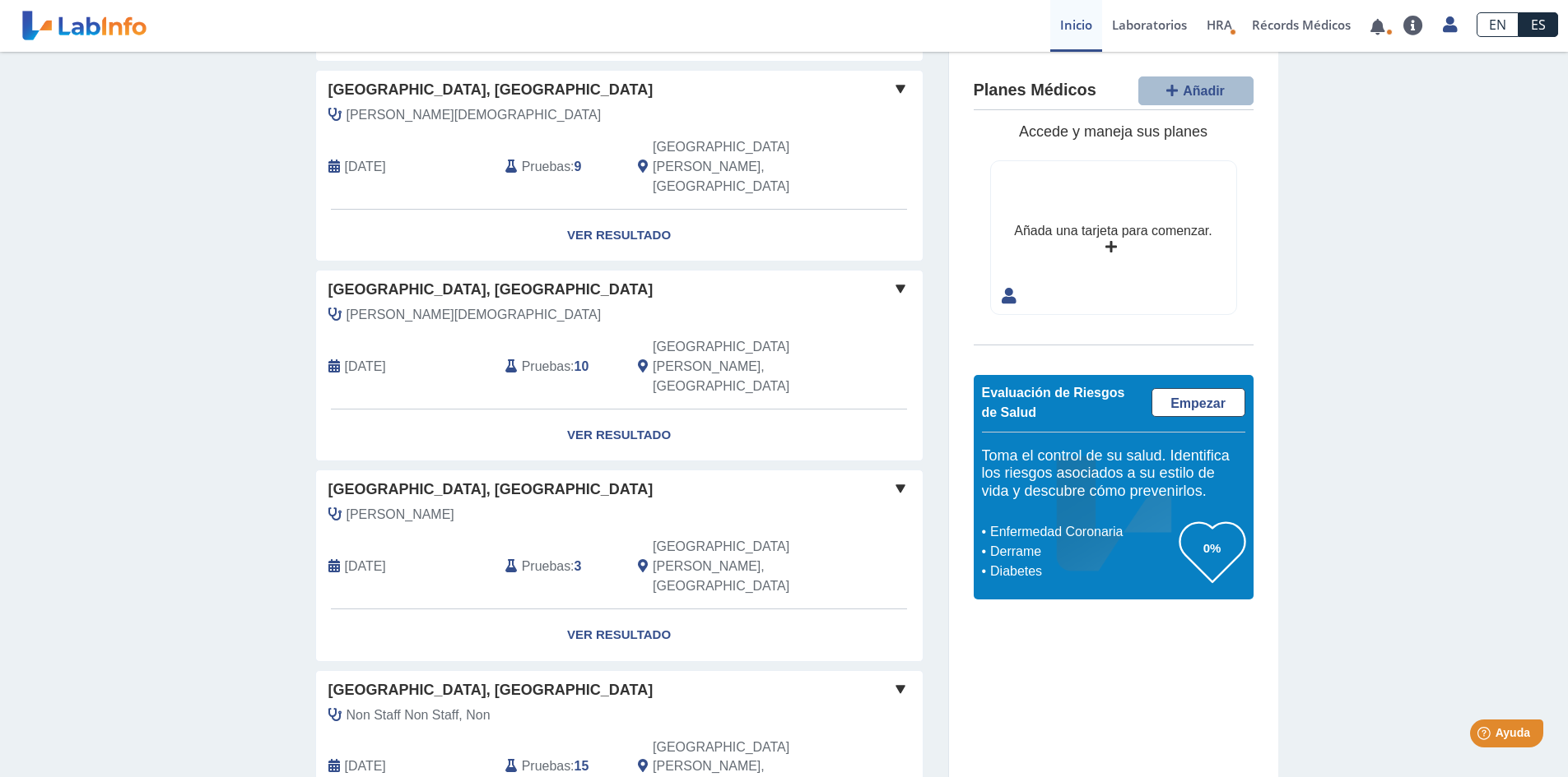
scroll to position [987, 0]
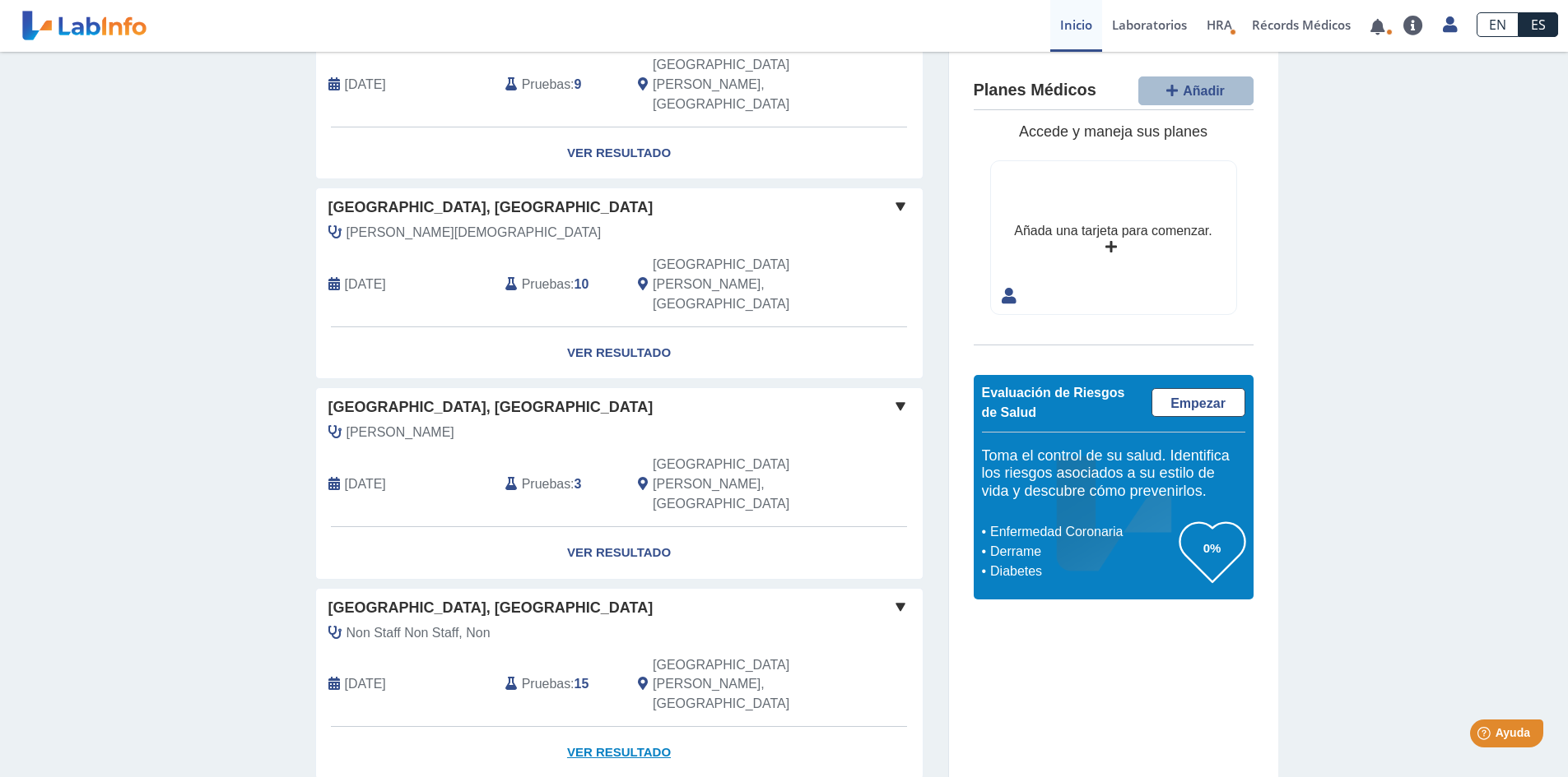
click at [577, 727] on link "Ver Resultado" at bounding box center [619, 753] width 607 height 52
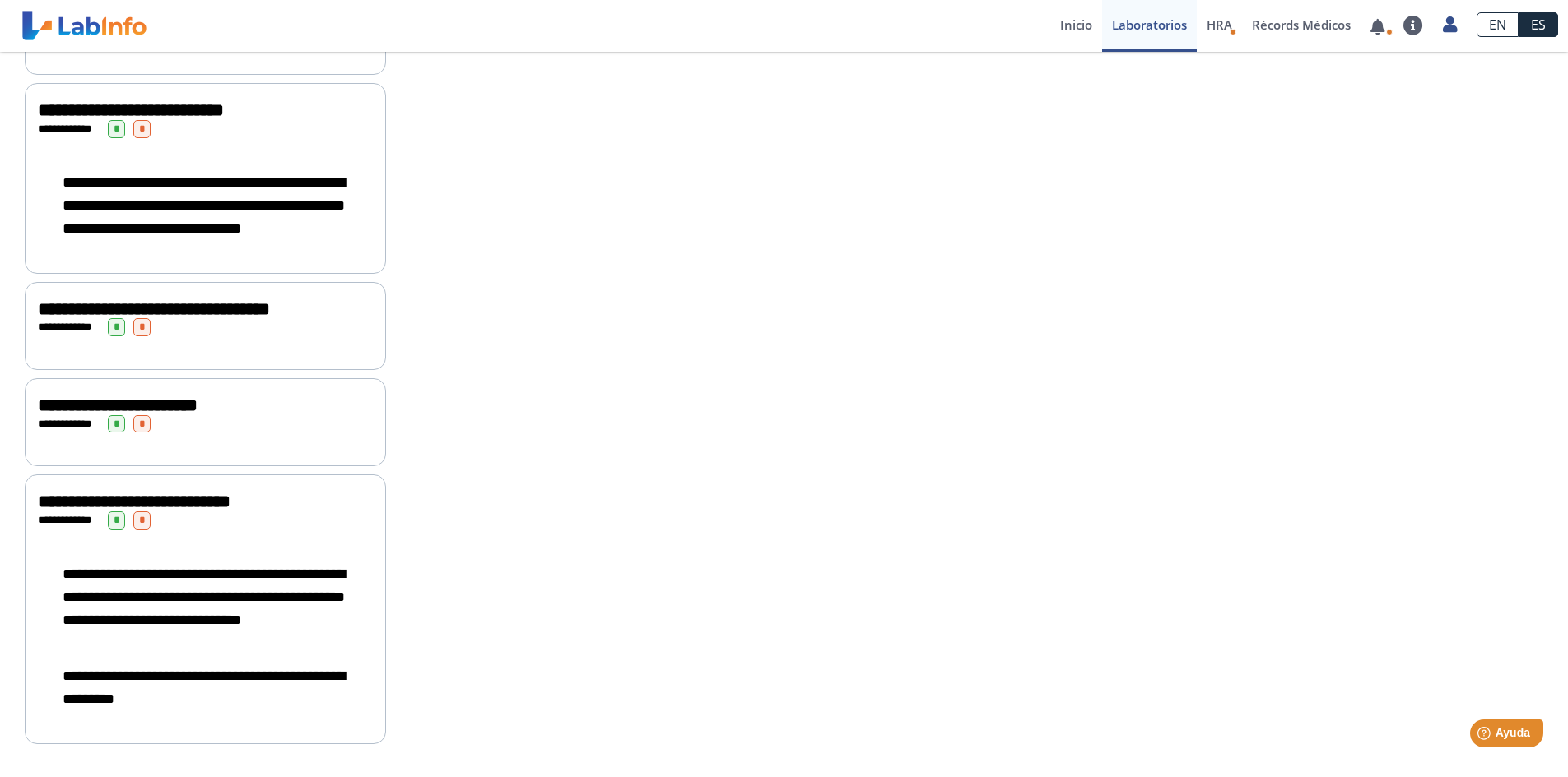
scroll to position [1881, 0]
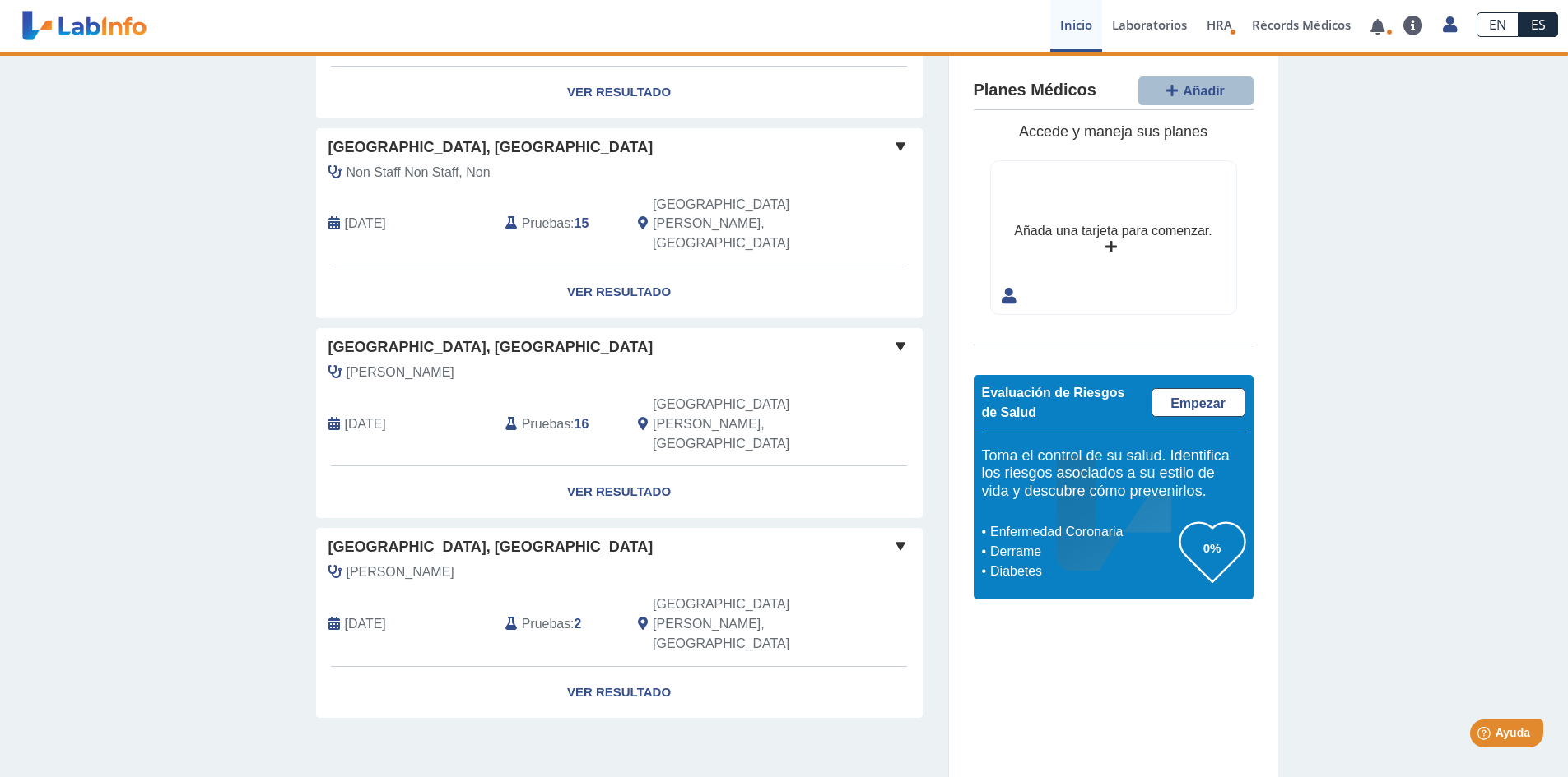
scroll to position [1055, 0]
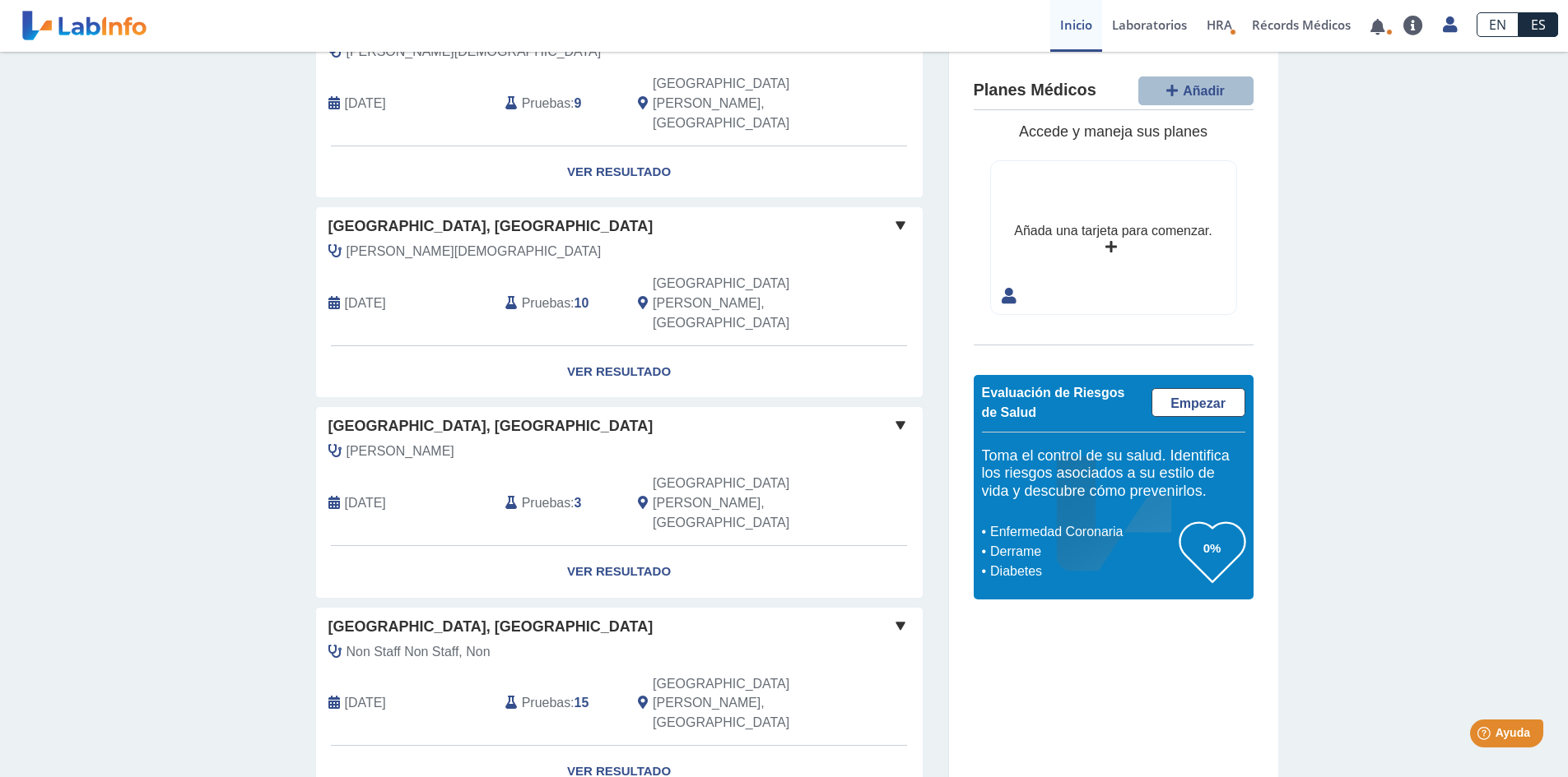
scroll to position [1055, 0]
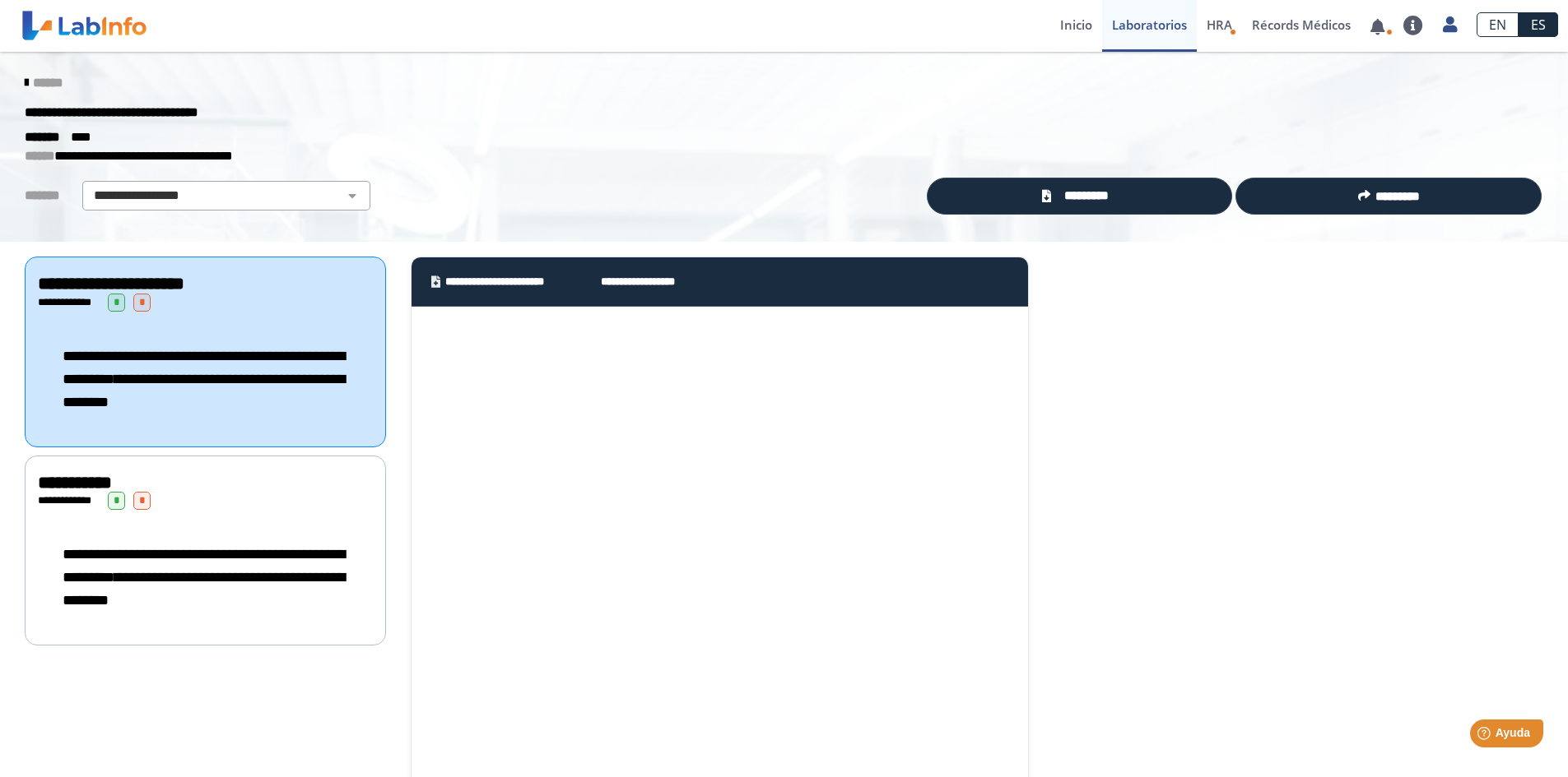
click at [178, 555] on span "**********" at bounding box center [203, 566] width 282 height 38
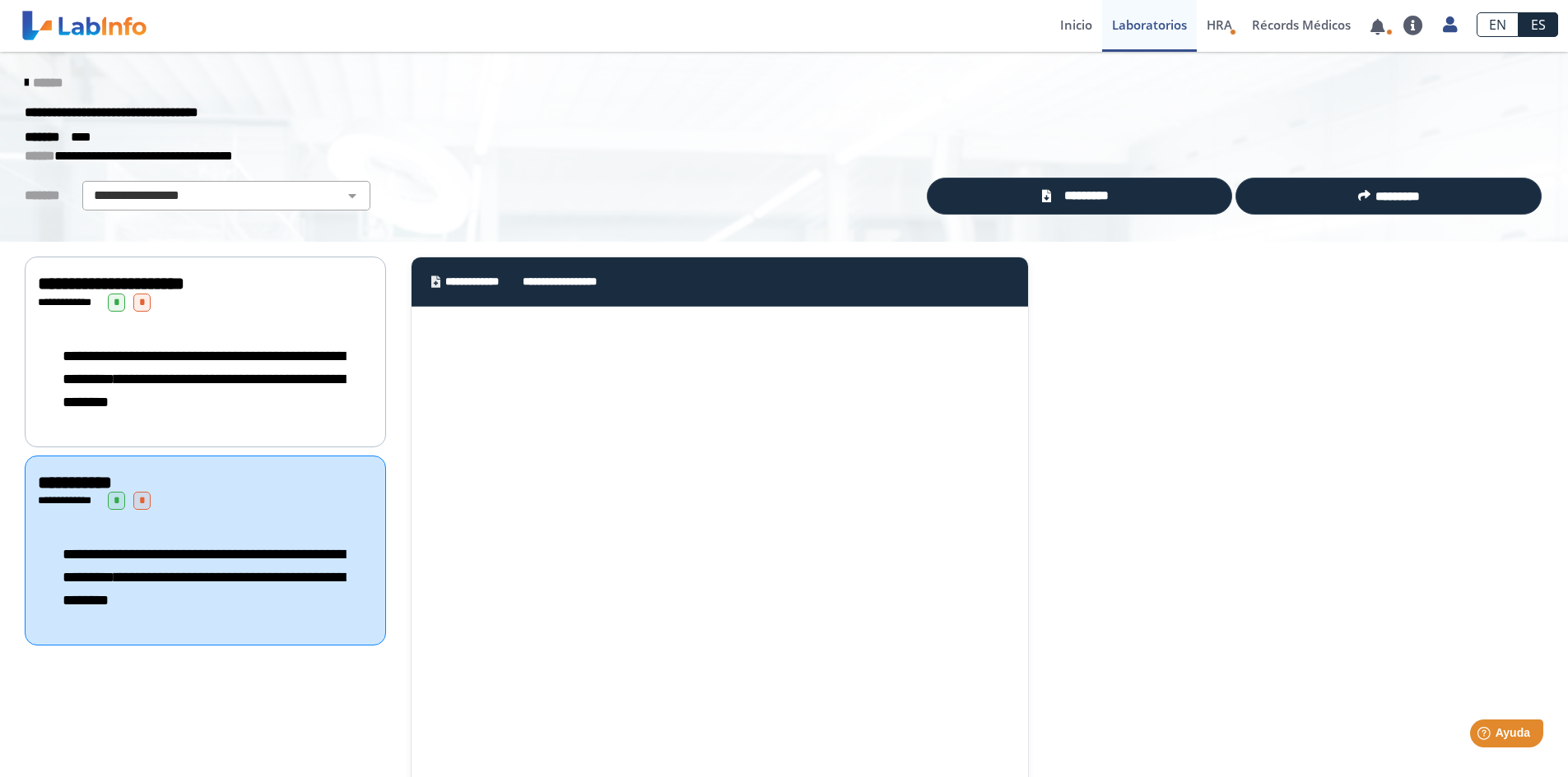
click at [25, 79] on icon at bounding box center [27, 83] width 4 height 13
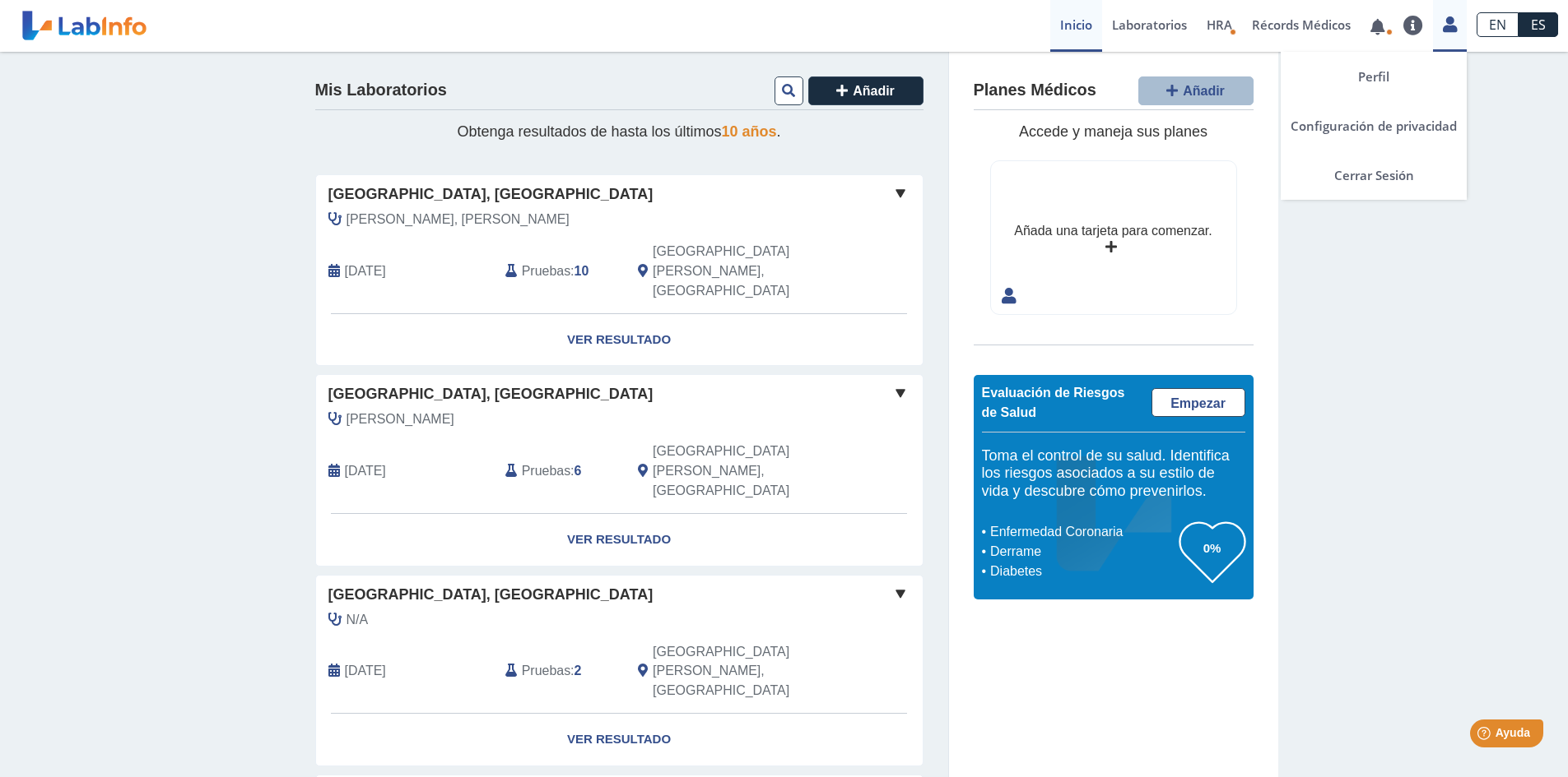
click at [1453, 26] on icon at bounding box center [1449, 24] width 14 height 12
click at [1395, 172] on link "Cerrar Sesión" at bounding box center [1373, 175] width 186 height 50
